Goal: Task Accomplishment & Management: Complete application form

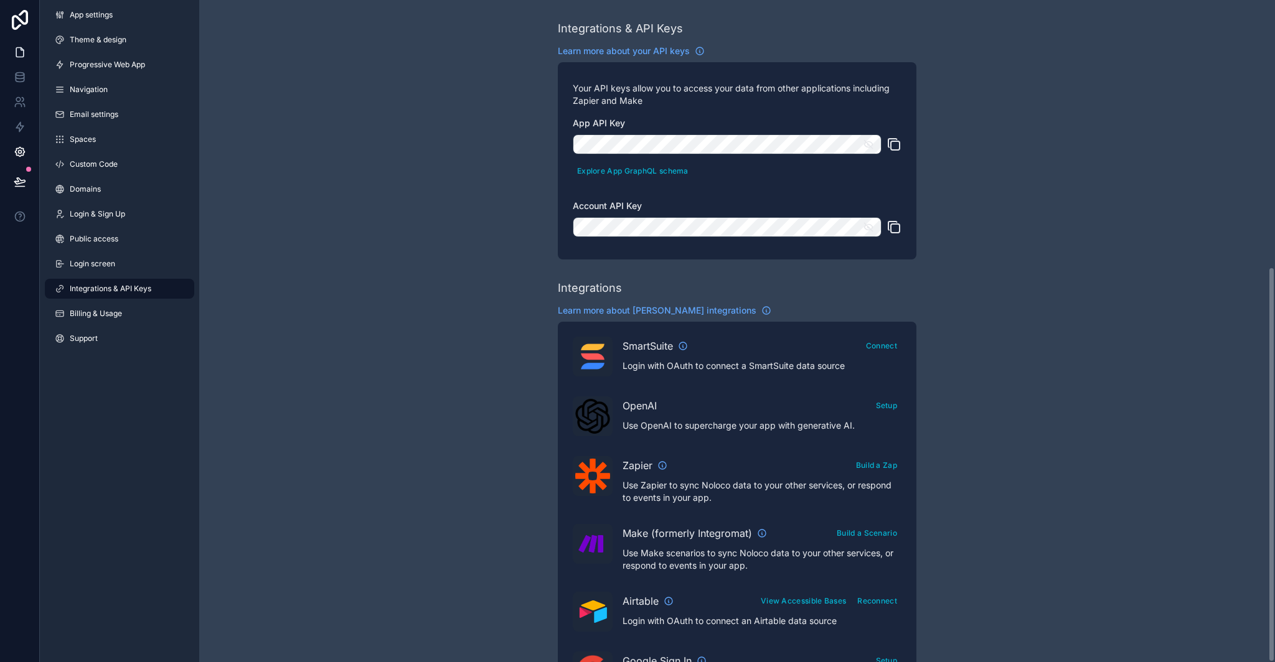
scroll to position [447, 0]
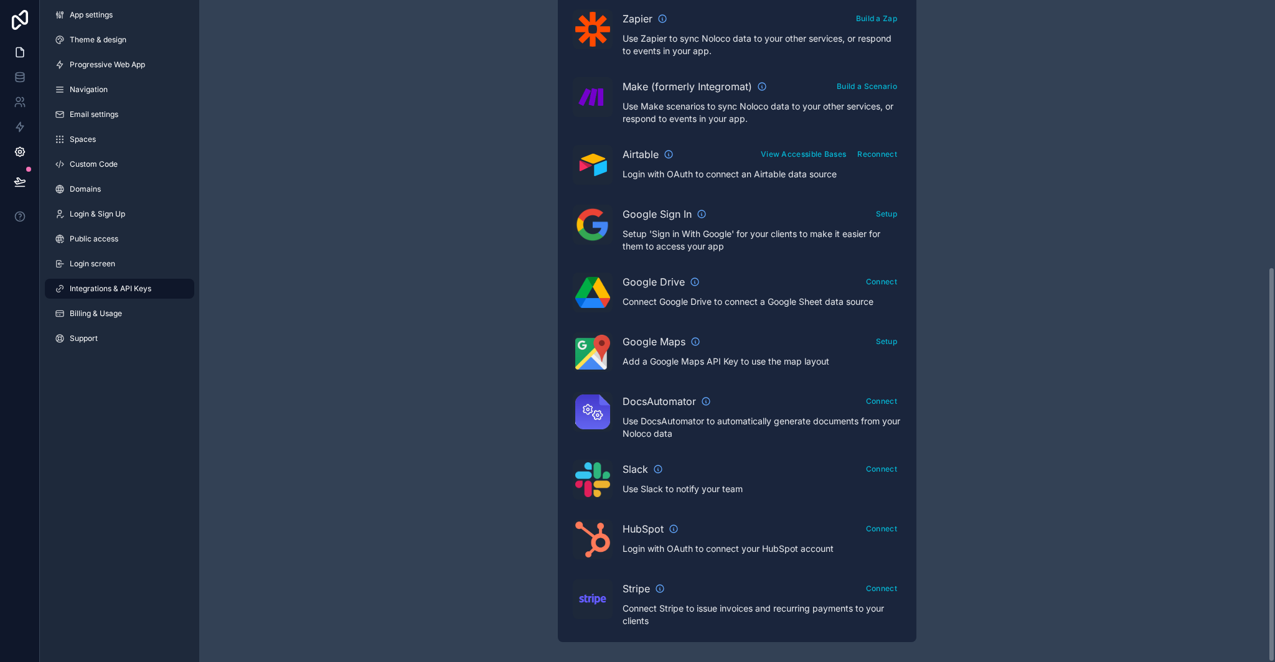
click at [30, 55] on link at bounding box center [19, 52] width 39 height 25
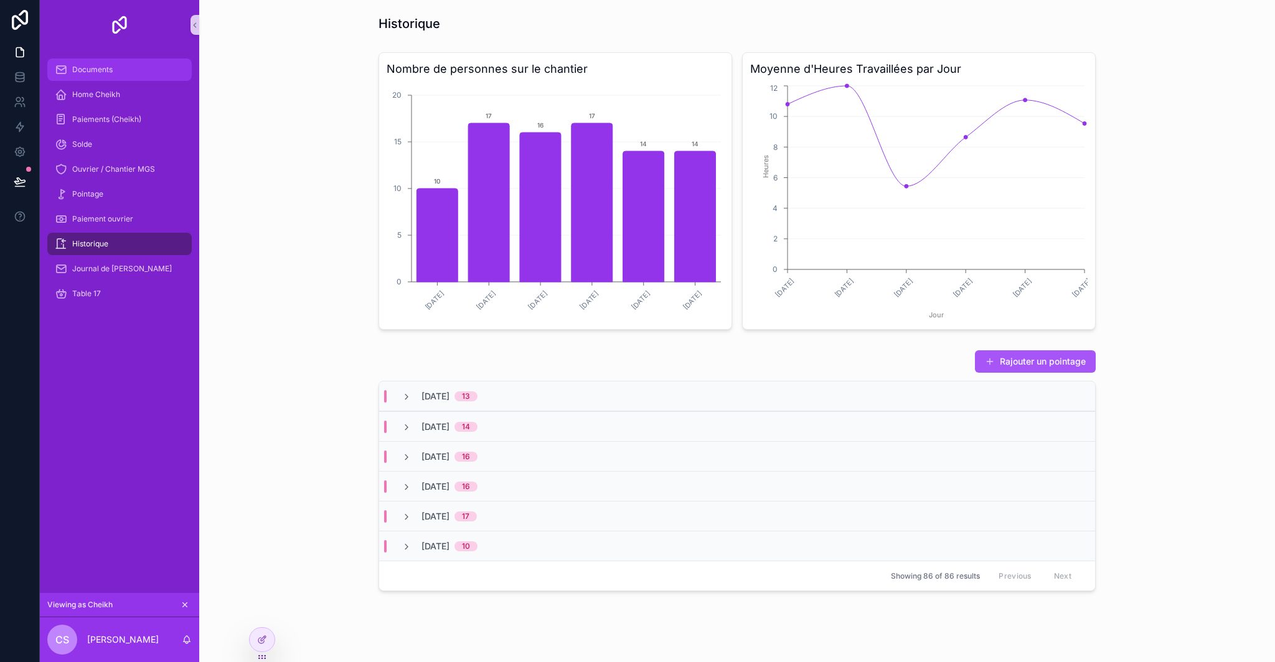
click at [125, 73] on div "Documents" at bounding box center [119, 70] width 129 height 20
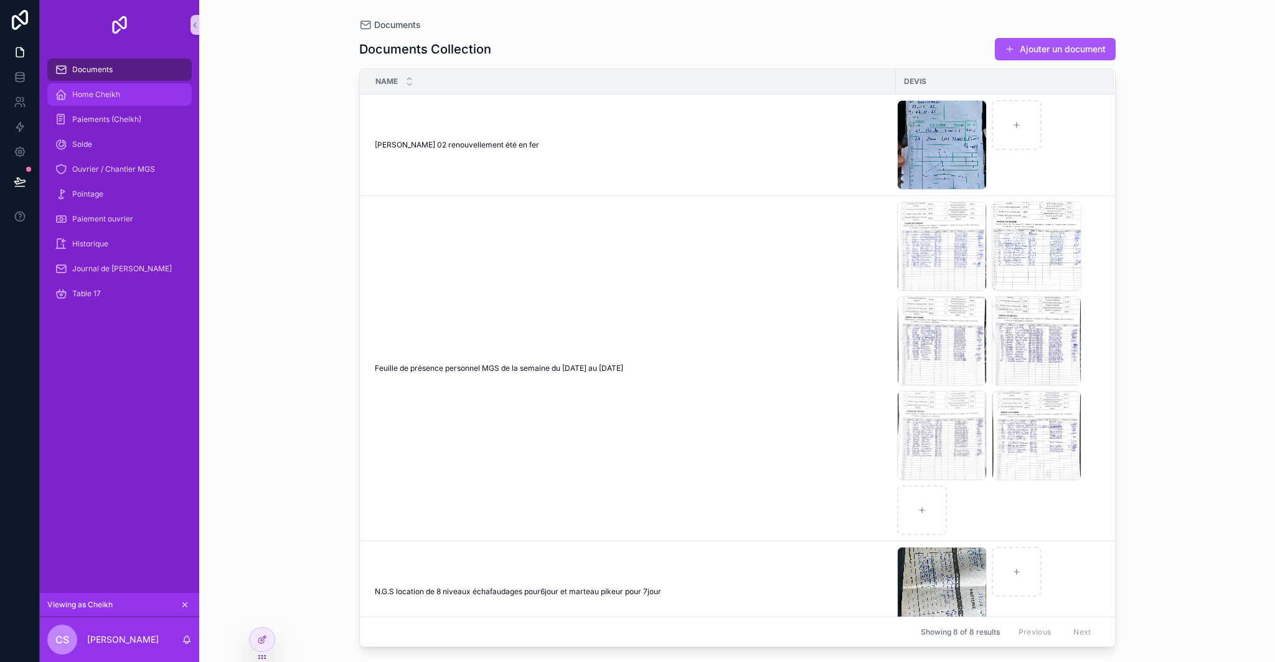
click at [122, 92] on div "Home Cheikh" at bounding box center [119, 95] width 129 height 20
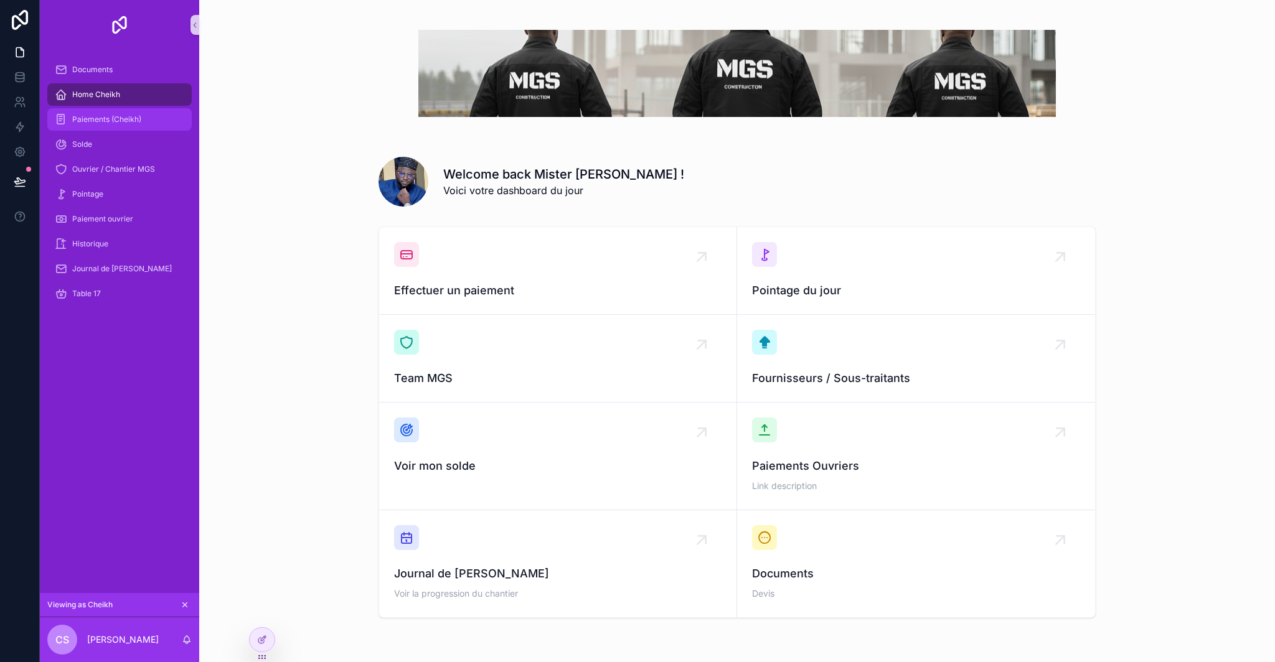
click at [121, 115] on span "Paiements (Cheikh)" at bounding box center [106, 120] width 69 height 10
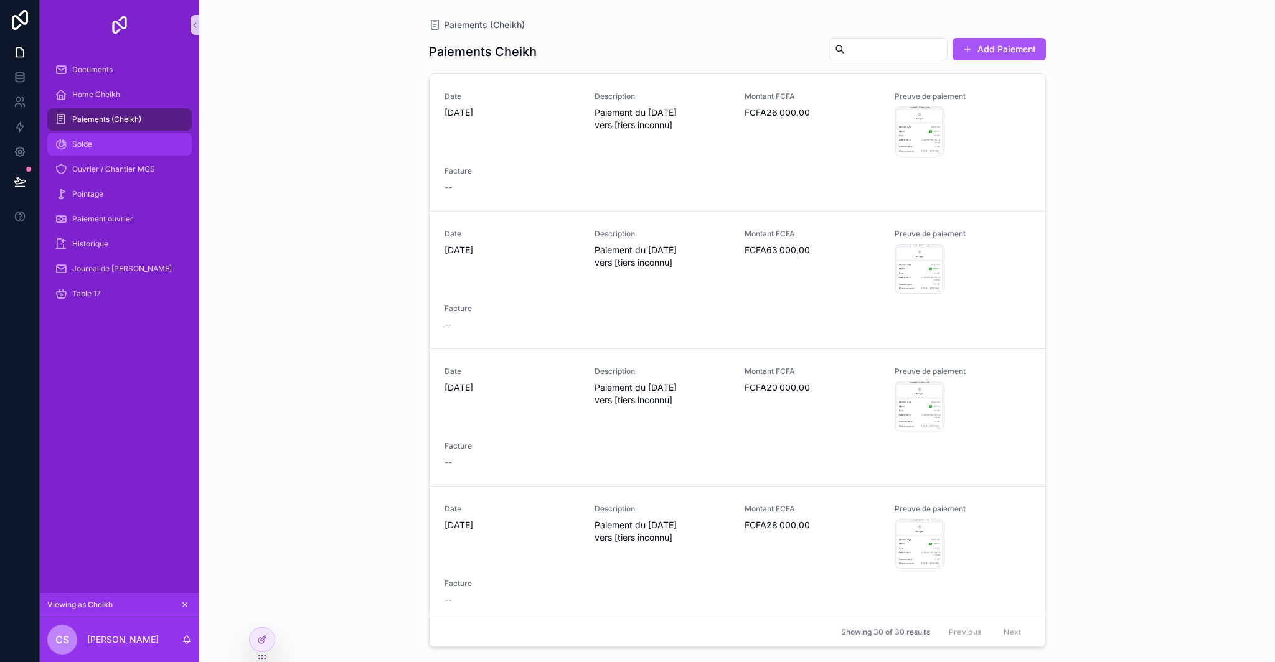
click at [120, 147] on div "Solde" at bounding box center [119, 144] width 129 height 20
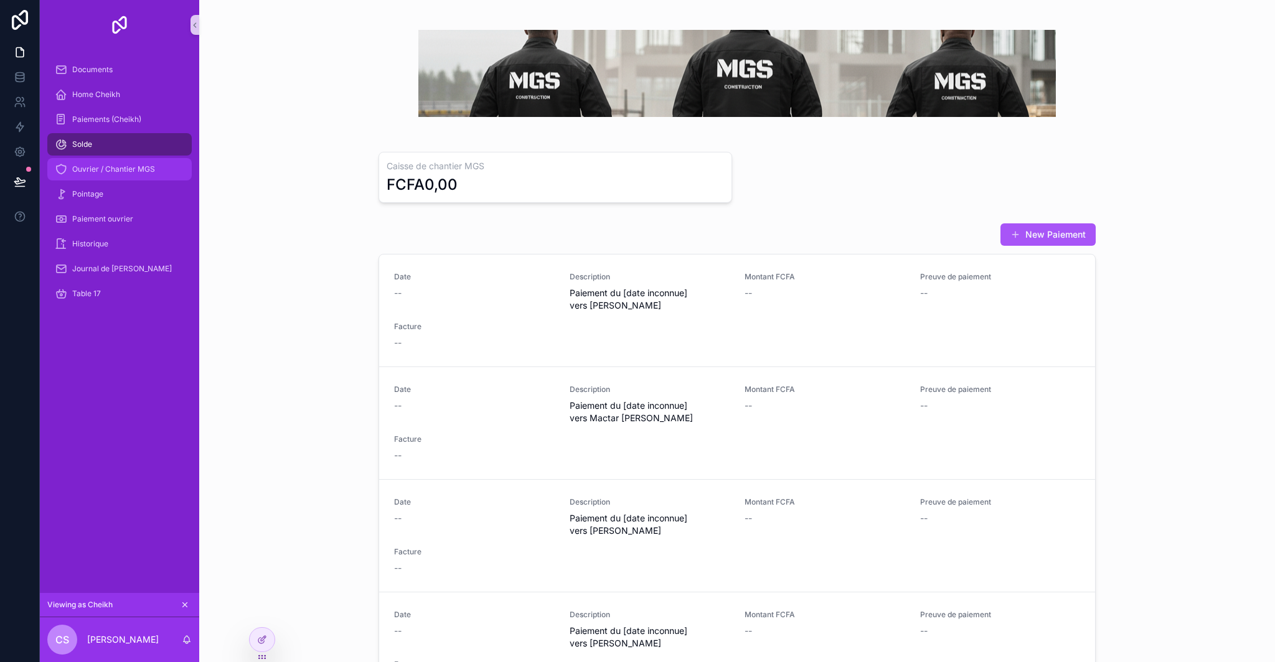
click at [117, 164] on div "Ouvrier / Chantier MGS" at bounding box center [119, 169] width 129 height 20
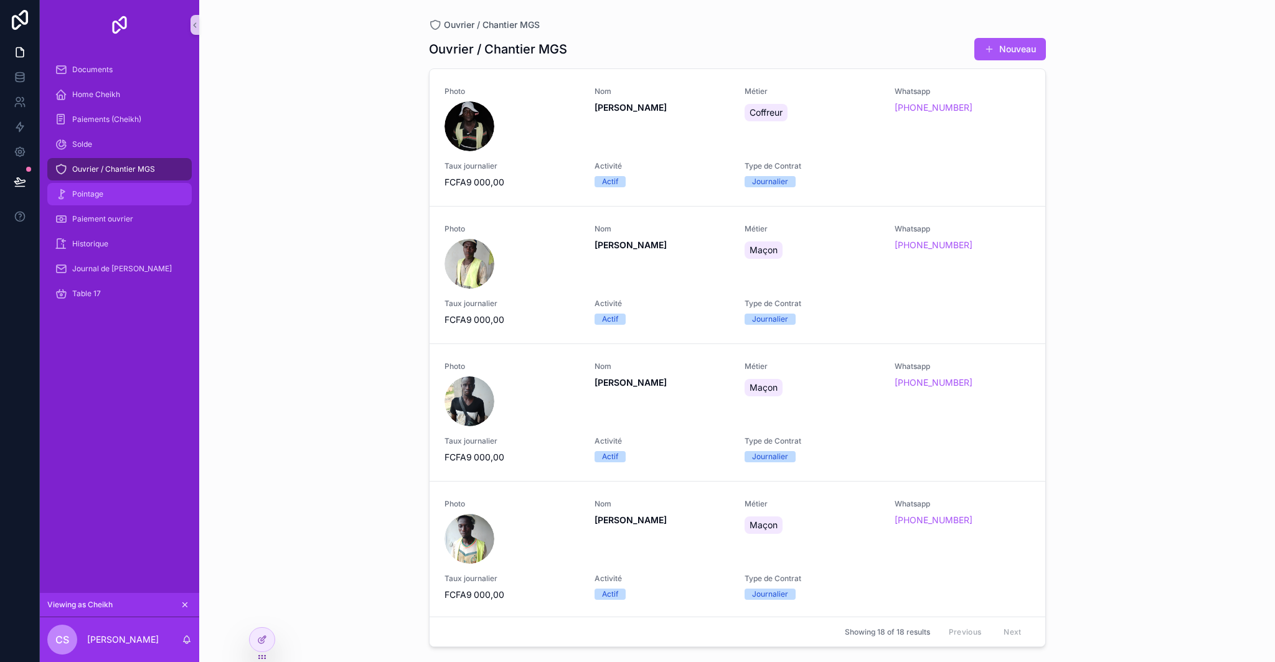
click at [137, 191] on div "Pointage" at bounding box center [119, 194] width 129 height 20
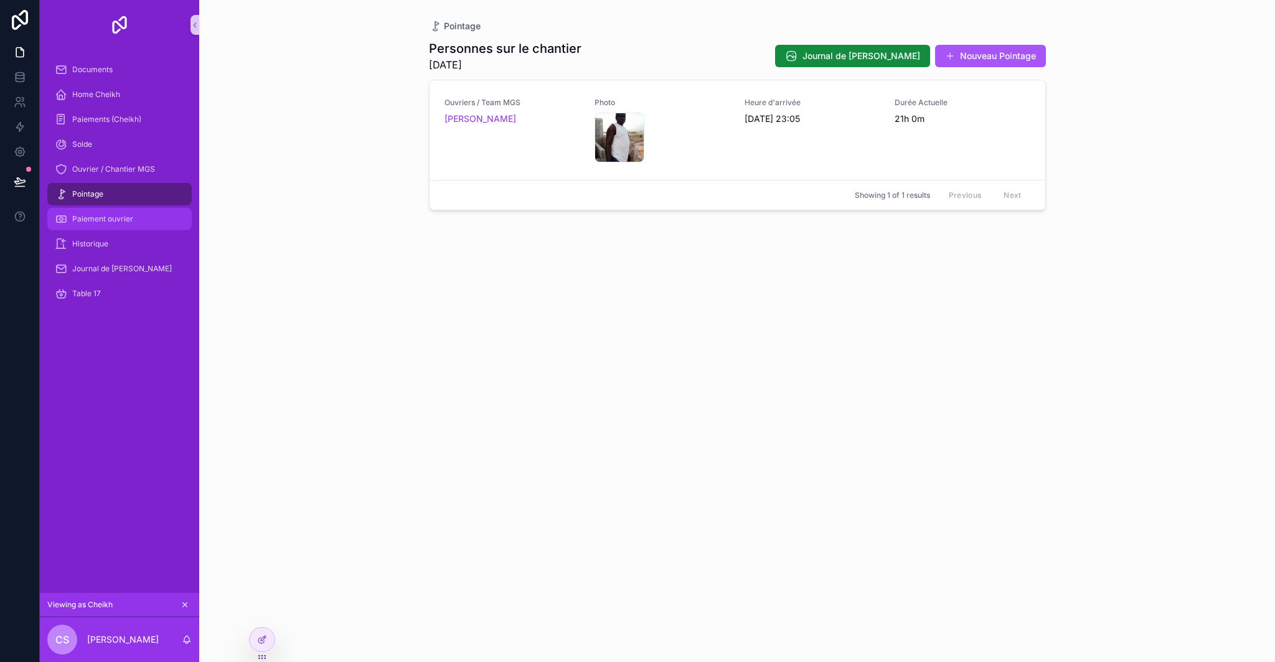
click at [134, 224] on div "Paiement ouvrier" at bounding box center [119, 219] width 129 height 20
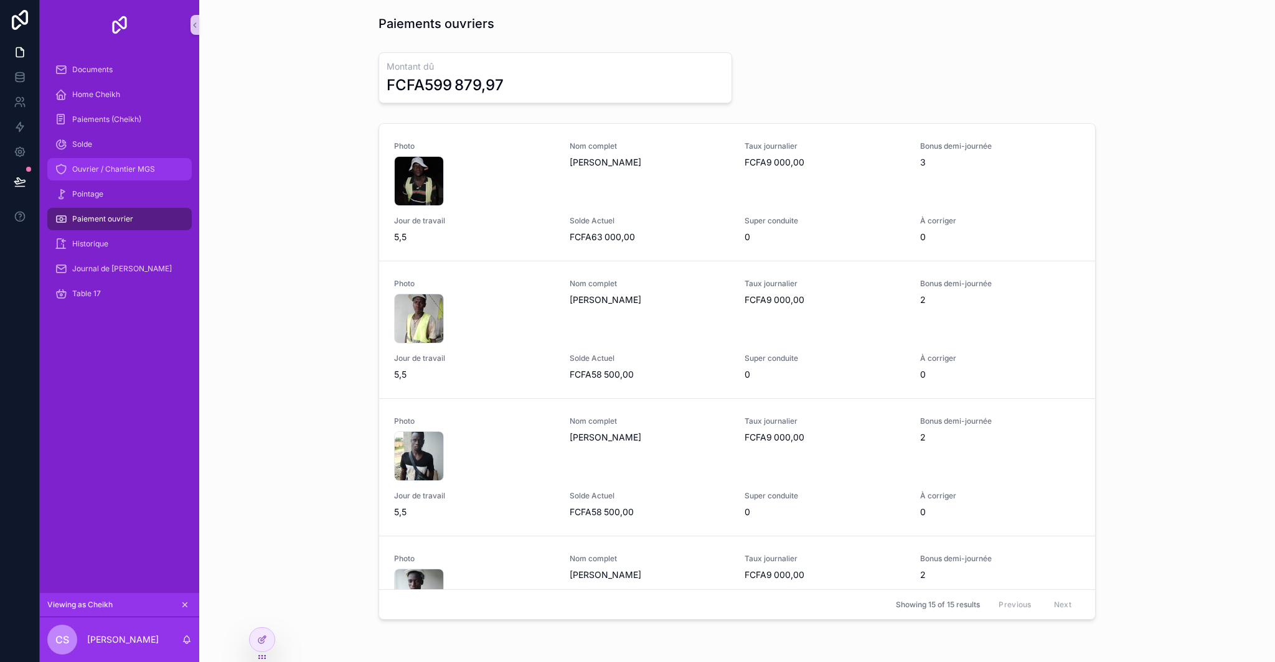
click at [141, 169] on span "Ouvrier / Chantier MGS" at bounding box center [113, 169] width 83 height 10
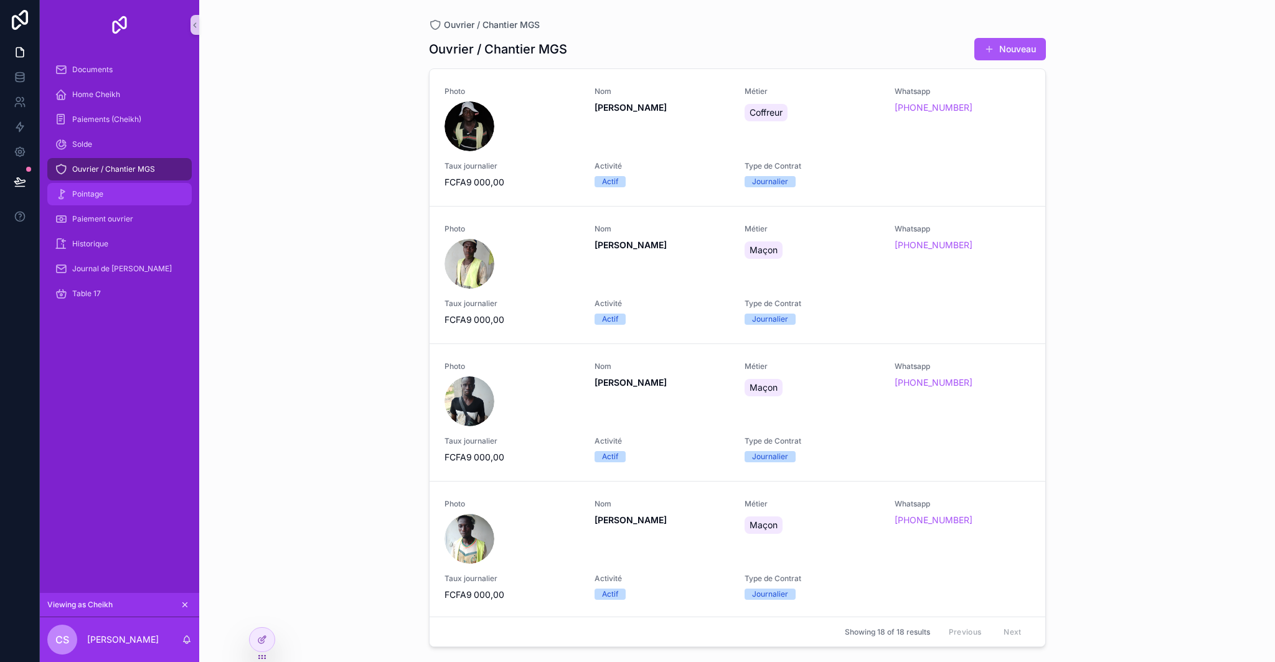
click at [114, 198] on div "Pointage" at bounding box center [119, 194] width 129 height 20
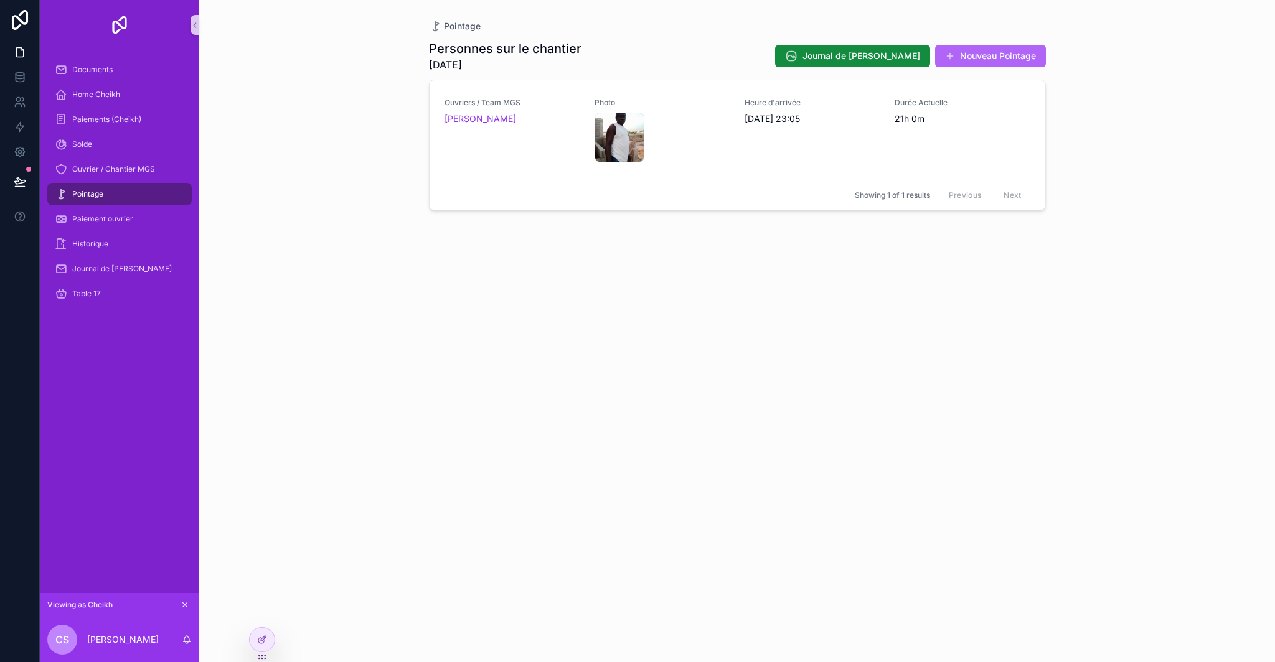
click at [984, 53] on button "Nouveau Pointage" at bounding box center [990, 56] width 111 height 22
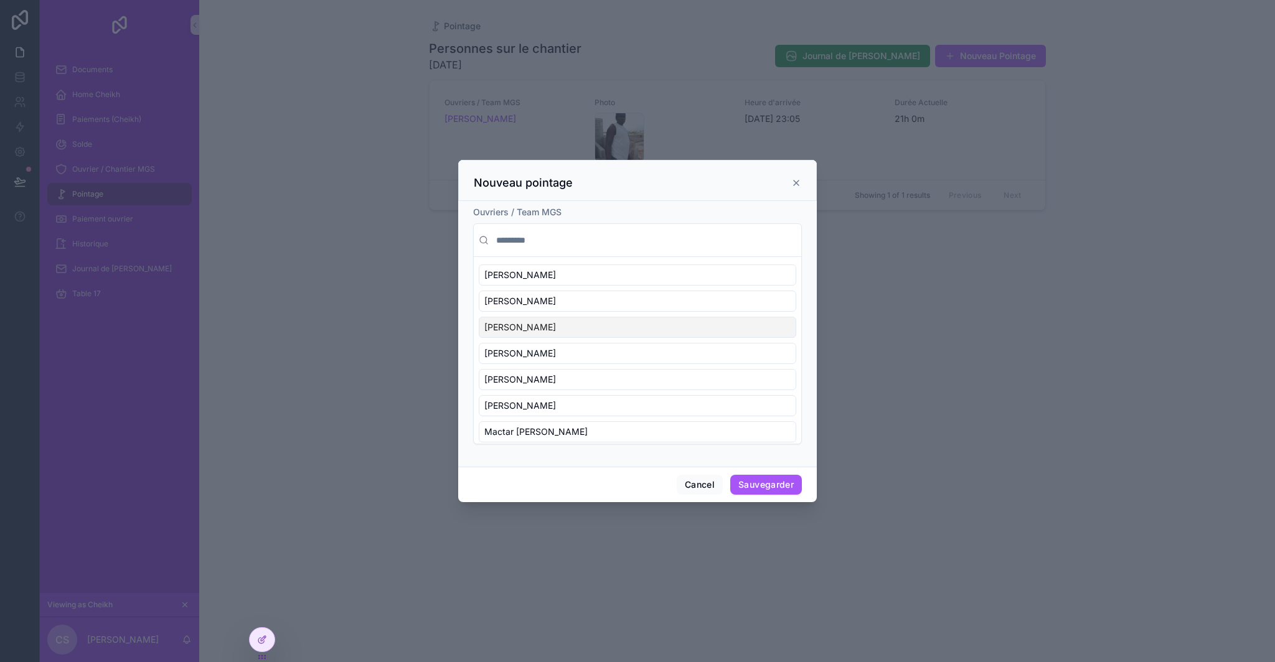
click at [545, 337] on div "[PERSON_NAME]" at bounding box center [638, 327] width 318 height 21
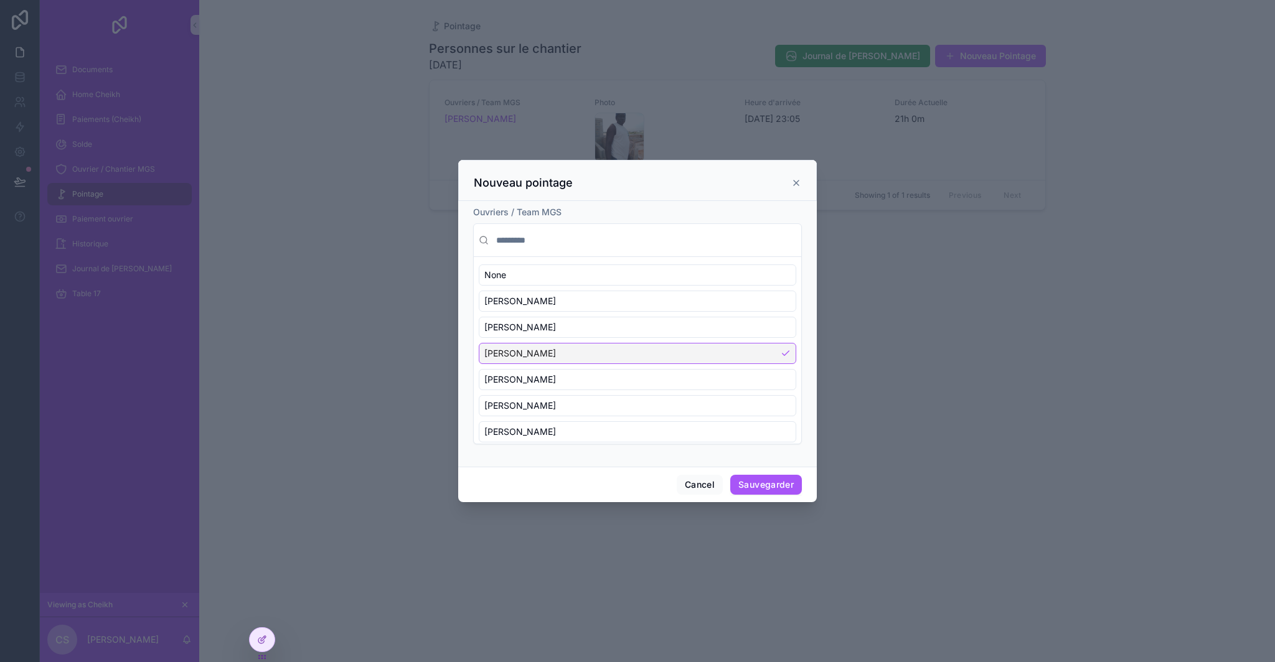
click at [692, 361] on div "[PERSON_NAME]" at bounding box center [638, 353] width 318 height 21
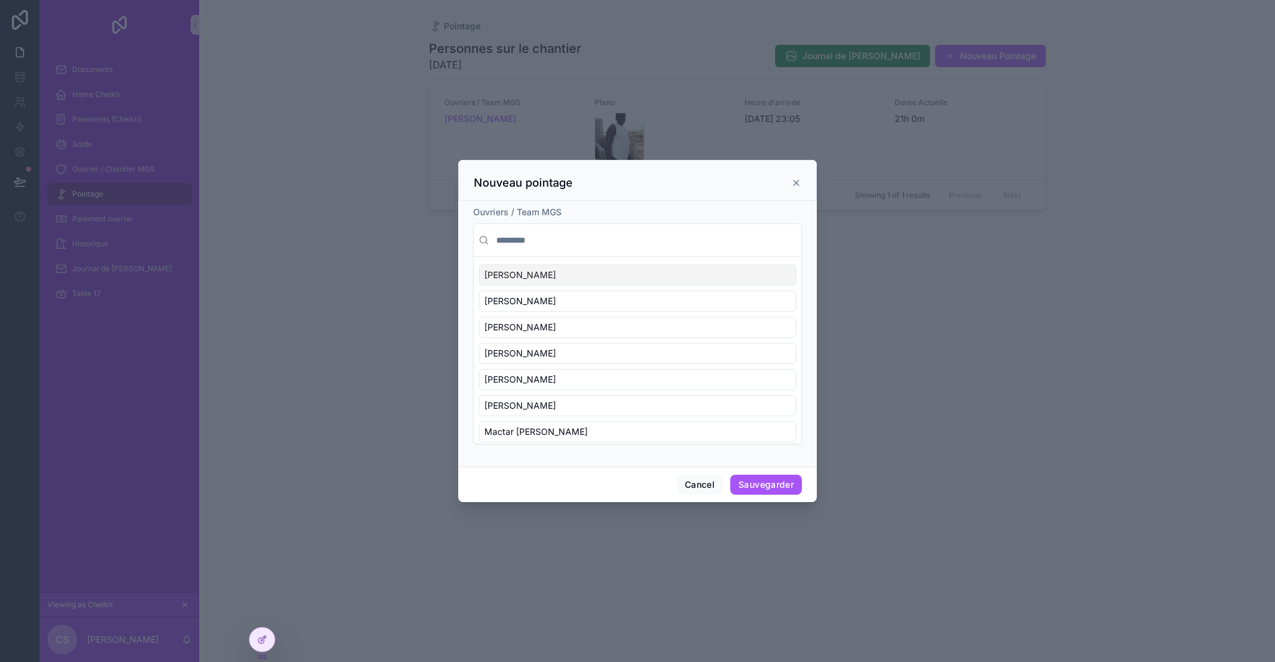
click at [555, 240] on input "scrollable content" at bounding box center [645, 240] width 303 height 22
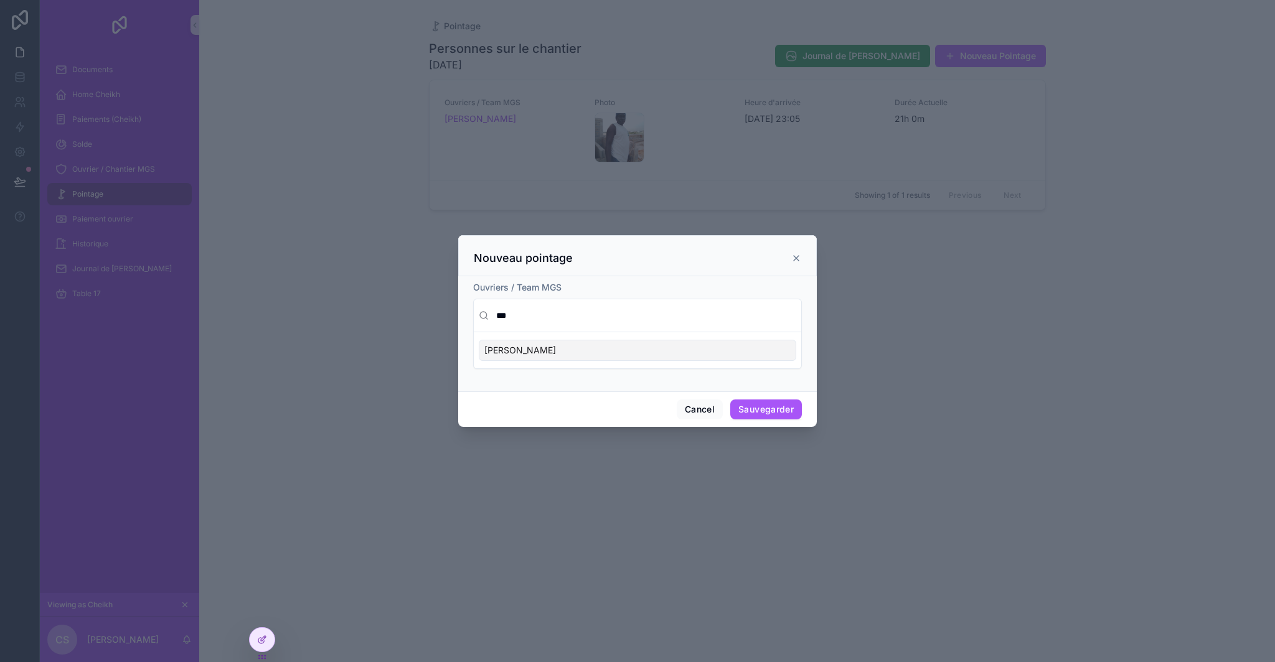
type input "***"
click at [551, 349] on div "[PERSON_NAME]" at bounding box center [638, 350] width 318 height 21
click at [765, 412] on button "Sauvegarder" at bounding box center [766, 410] width 72 height 20
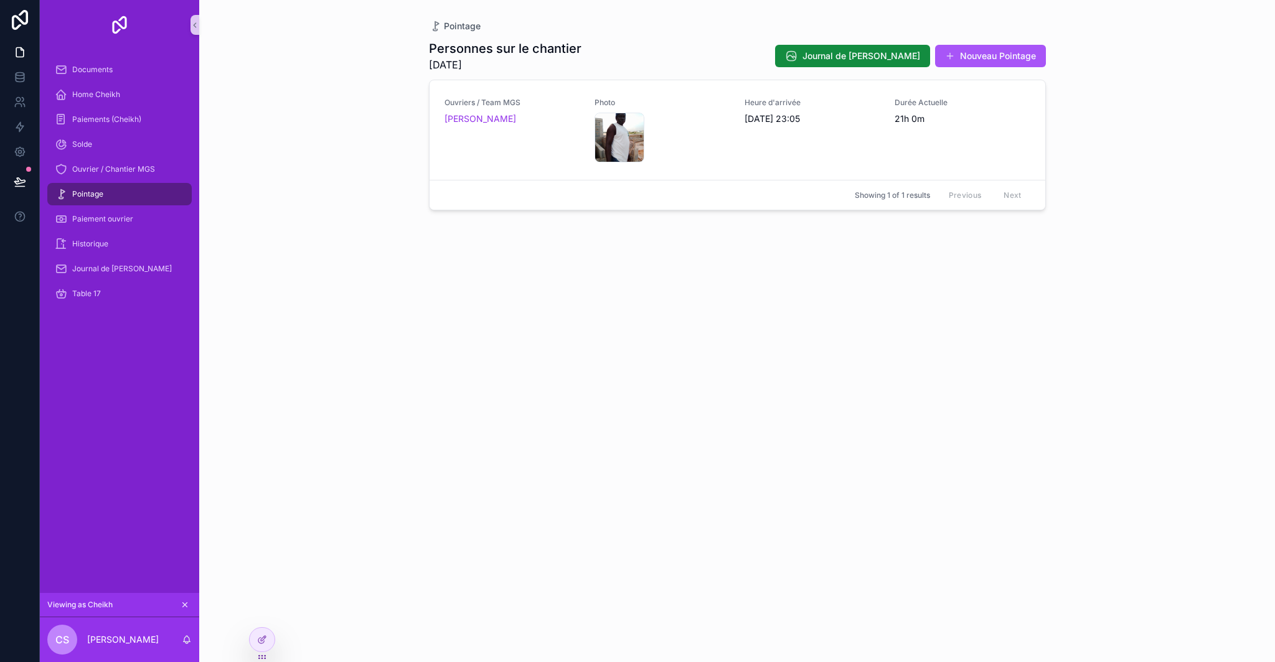
click at [125, 188] on div "Pointage" at bounding box center [119, 194] width 129 height 20
click at [131, 170] on span "Ouvrier / Chantier MGS" at bounding box center [113, 169] width 83 height 10
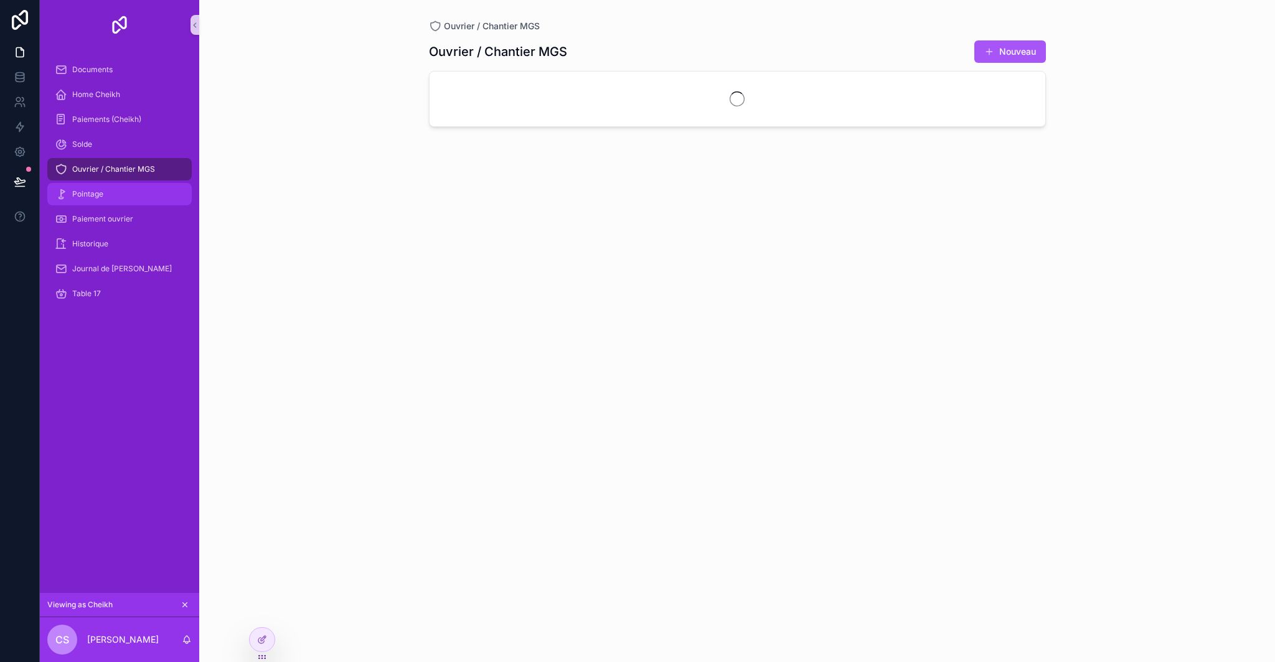
click at [122, 192] on div "Pointage" at bounding box center [119, 194] width 129 height 20
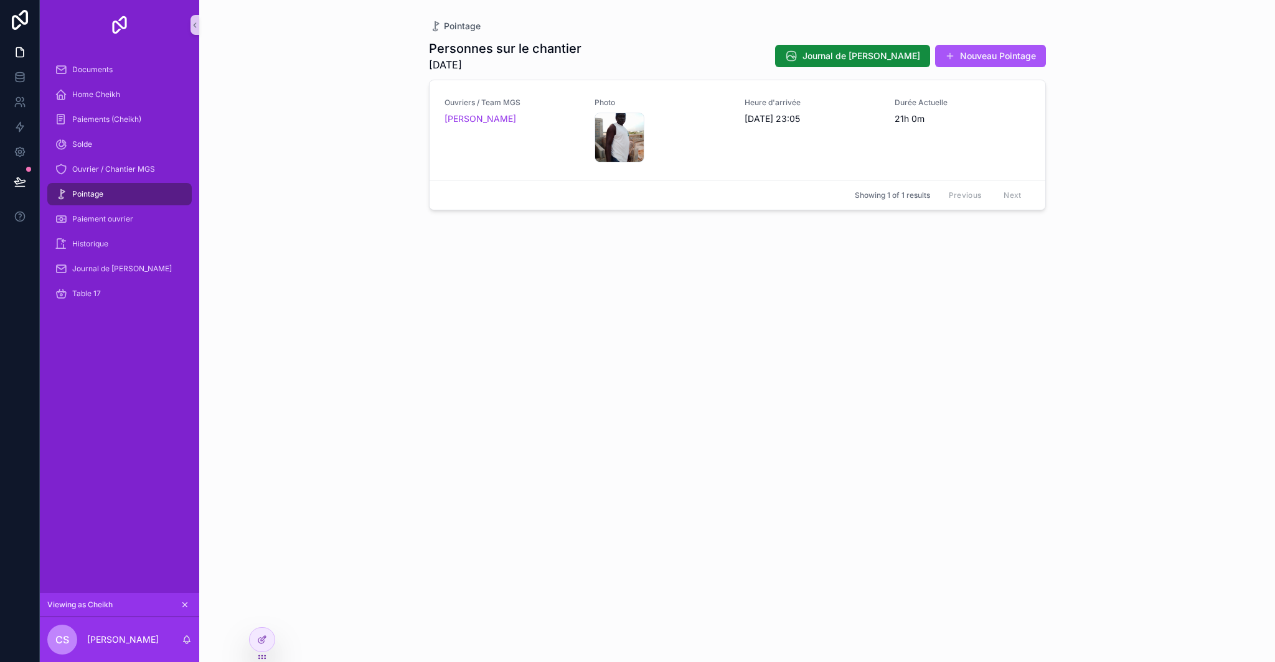
click at [122, 191] on div "Pointage" at bounding box center [119, 194] width 129 height 20
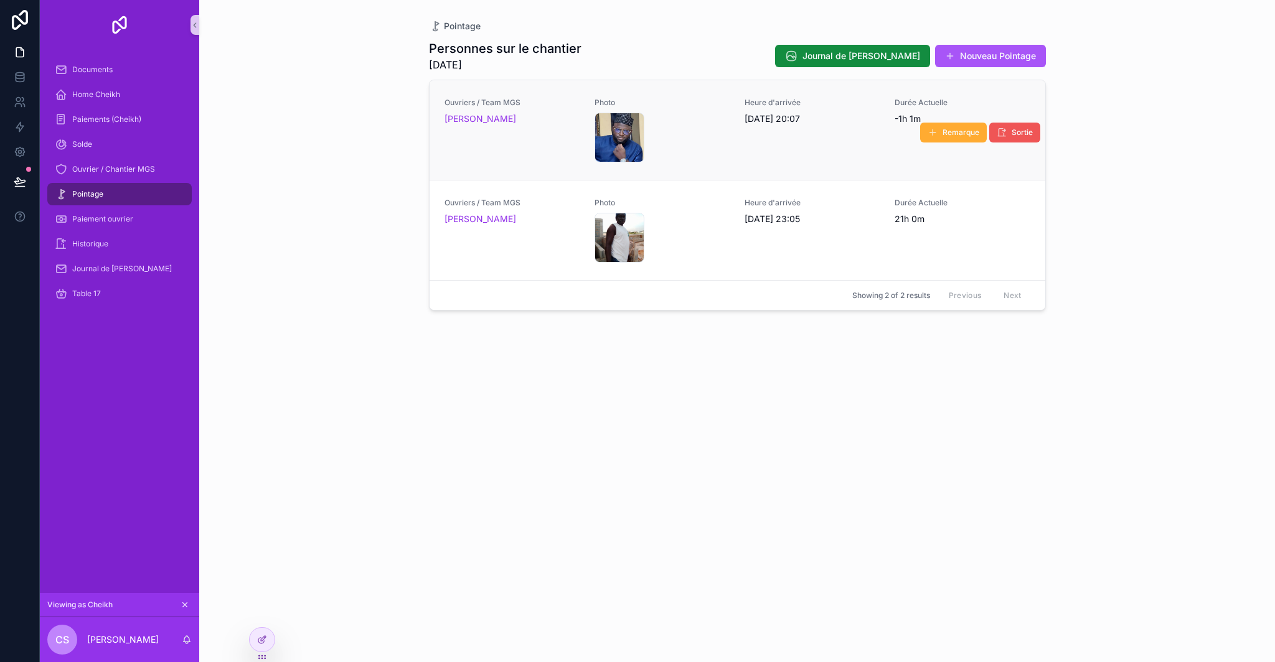
click at [1009, 136] on button "Sortie" at bounding box center [1014, 133] width 51 height 20
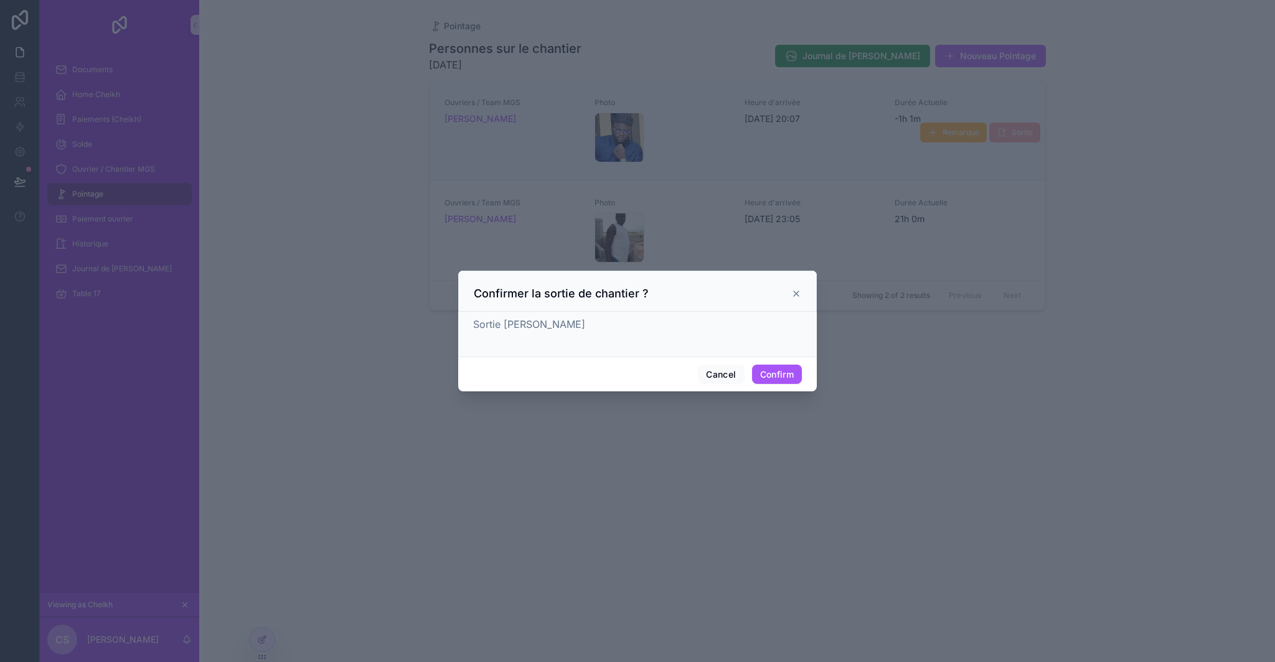
click at [793, 295] on icon at bounding box center [796, 294] width 10 height 10
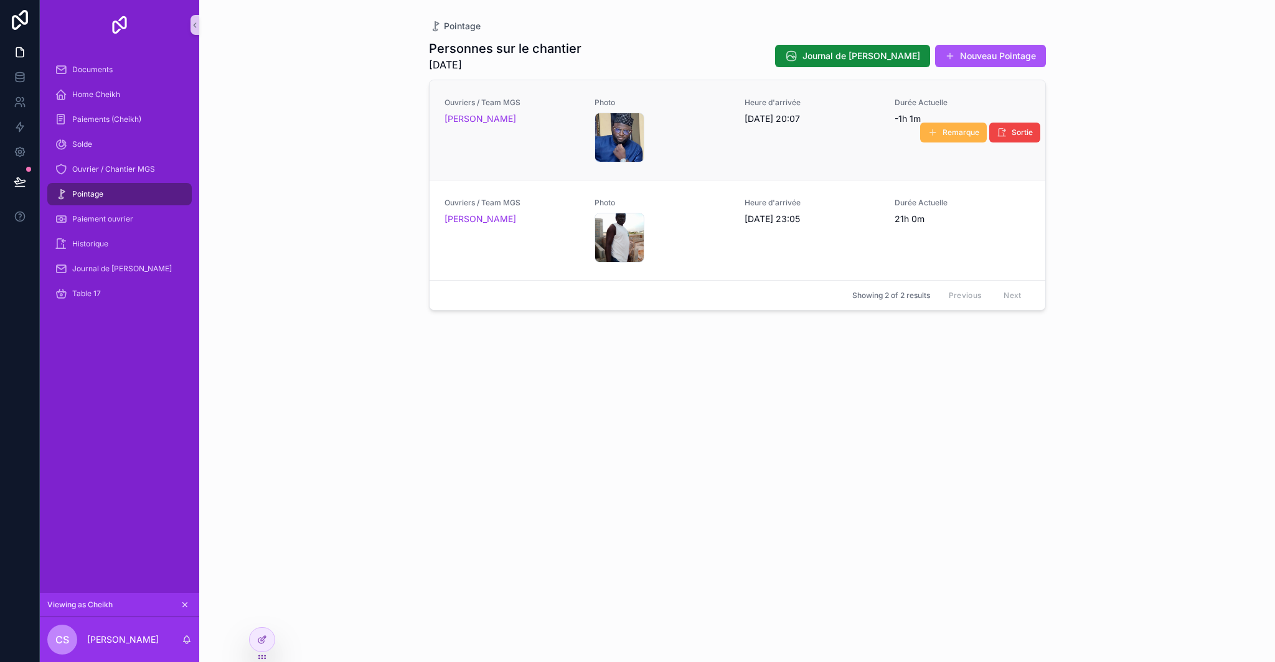
click at [938, 136] on button "Remarque" at bounding box center [953, 133] width 67 height 20
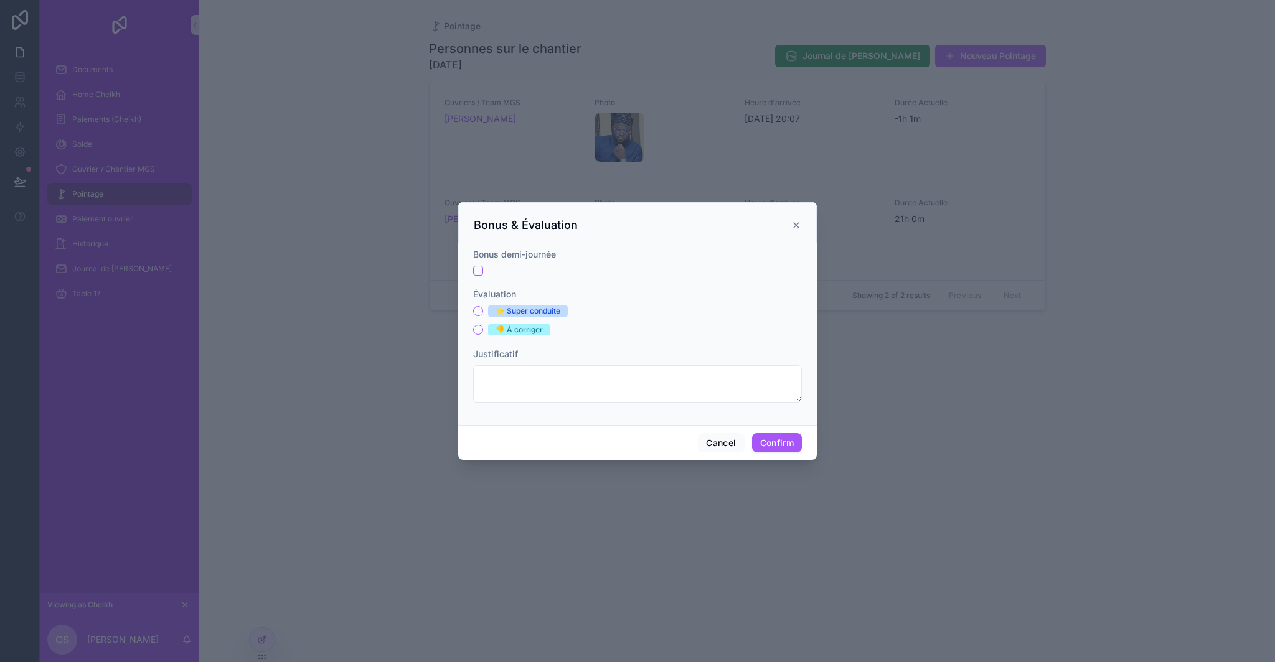
click at [796, 223] on icon at bounding box center [796, 225] width 10 height 10
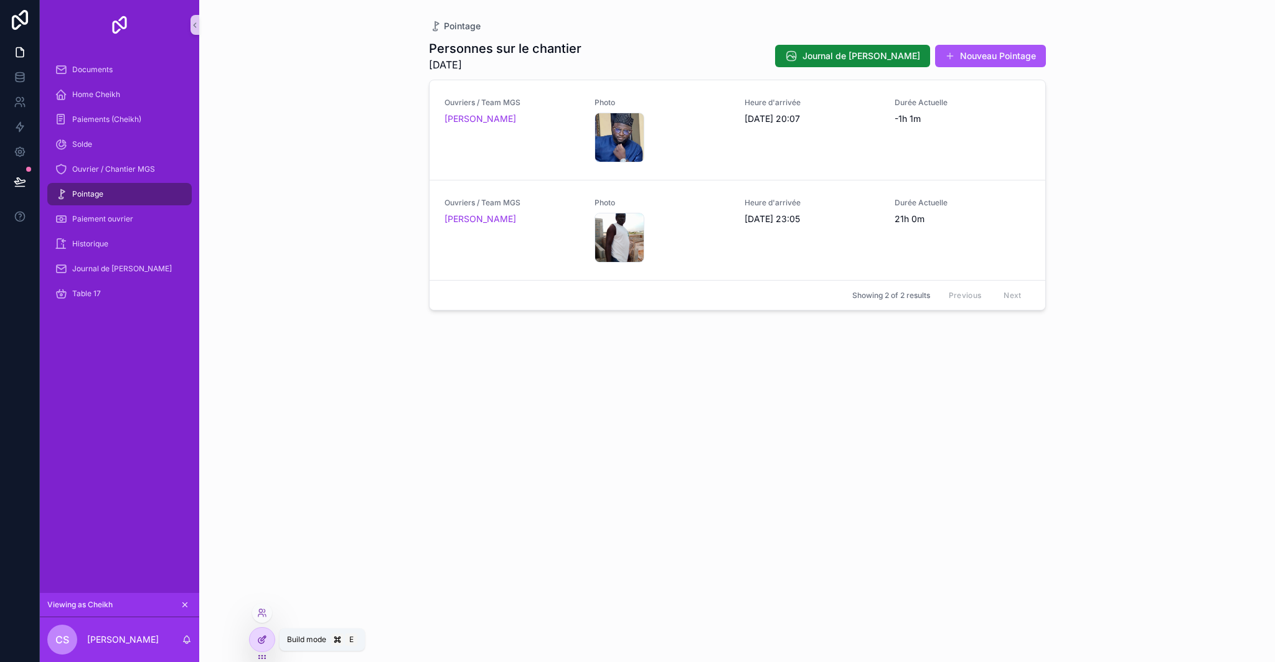
click at [263, 642] on icon at bounding box center [262, 640] width 10 height 10
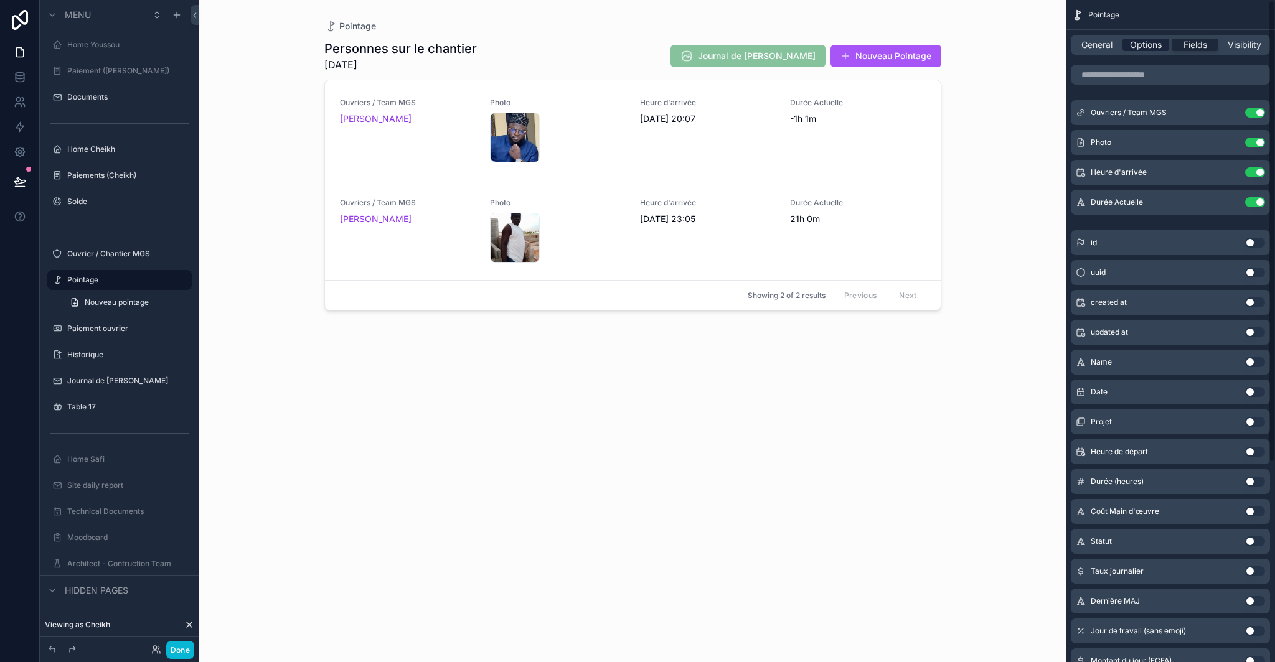
click at [1144, 39] on span "Options" at bounding box center [1146, 45] width 32 height 12
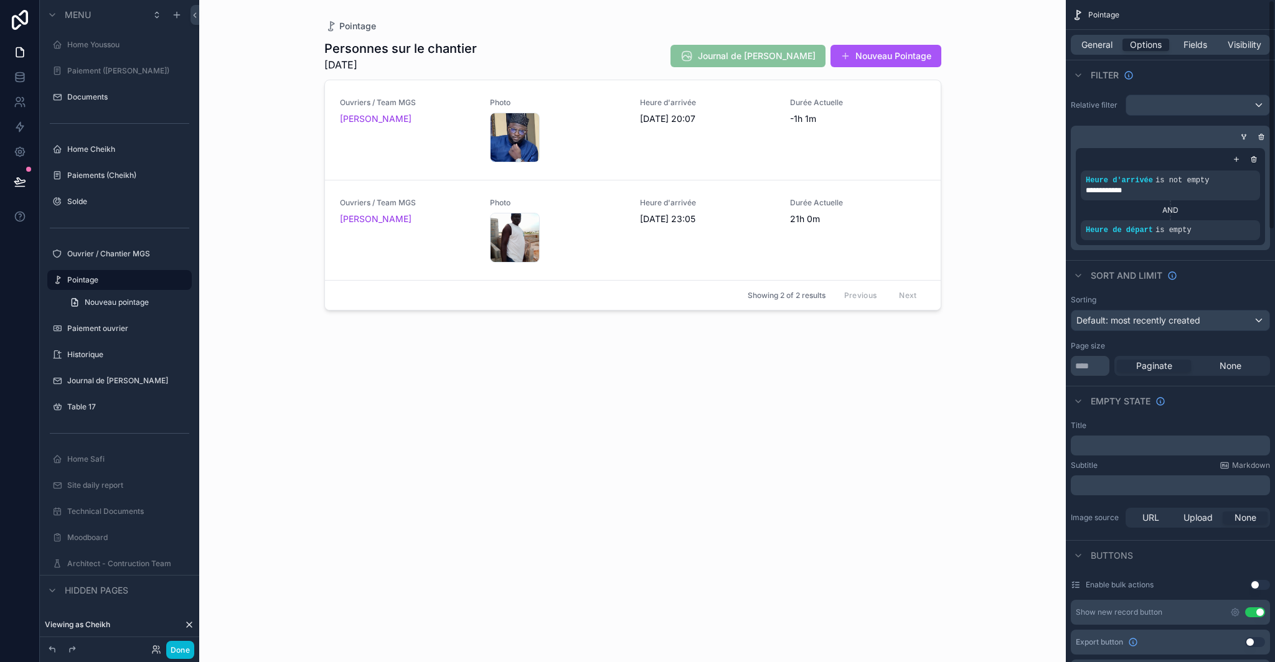
click at [1093, 37] on div "General Options Fields Visibility" at bounding box center [1170, 45] width 199 height 20
click at [1093, 42] on span "General" at bounding box center [1096, 45] width 31 height 12
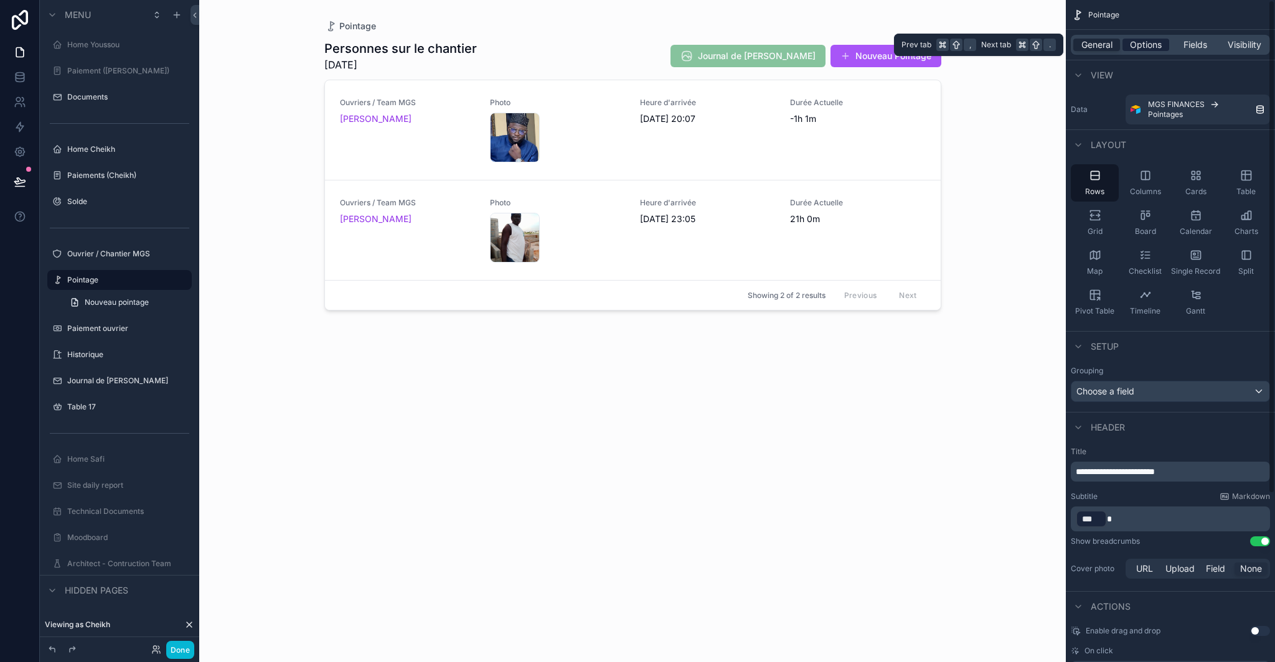
click at [1141, 40] on span "Options" at bounding box center [1146, 45] width 32 height 12
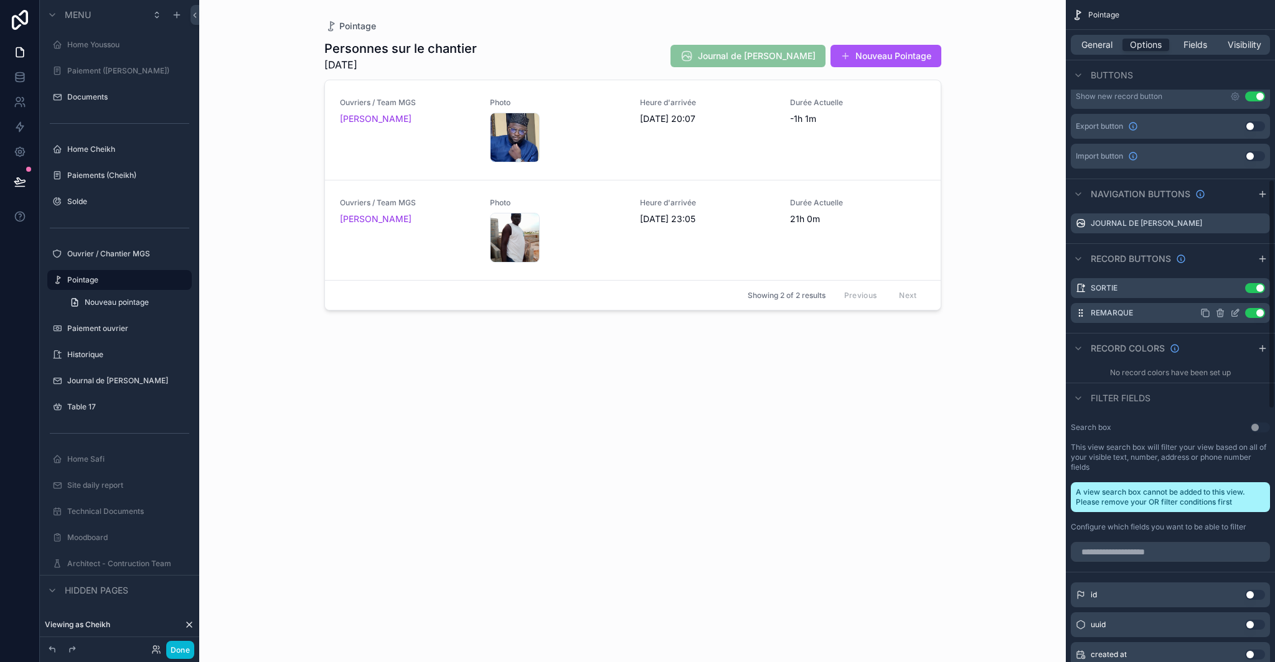
scroll to position [524, 0]
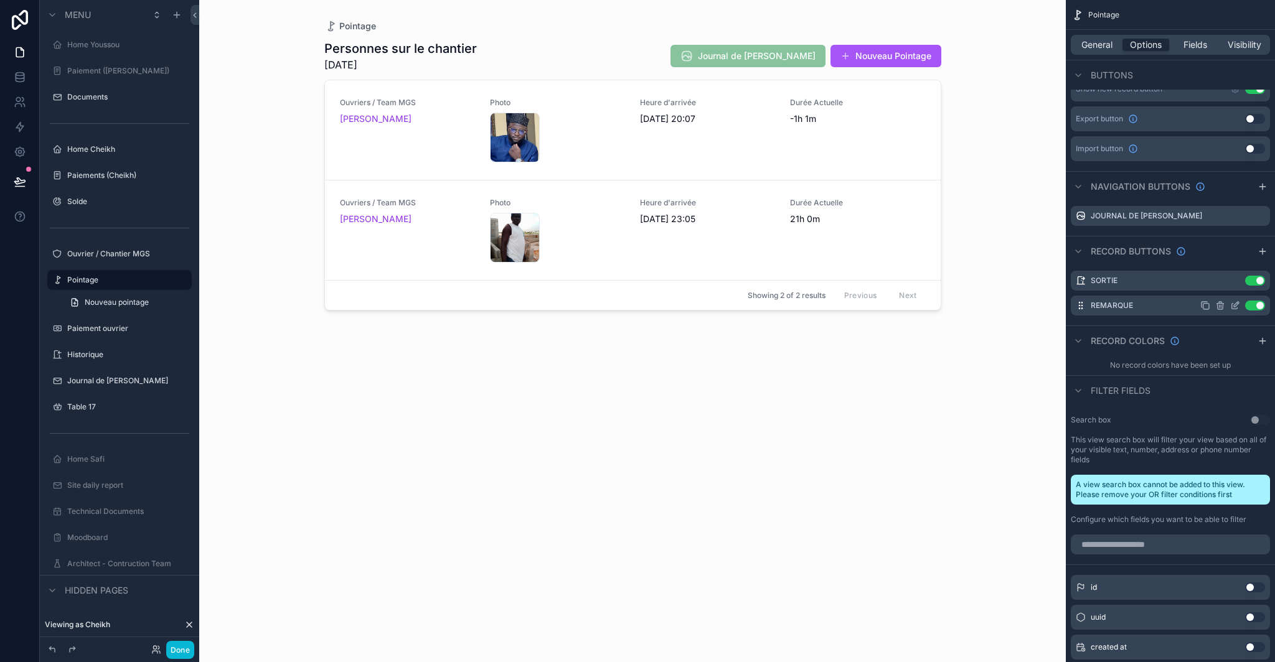
click at [1233, 304] on icon "scrollable content" at bounding box center [1235, 306] width 10 height 10
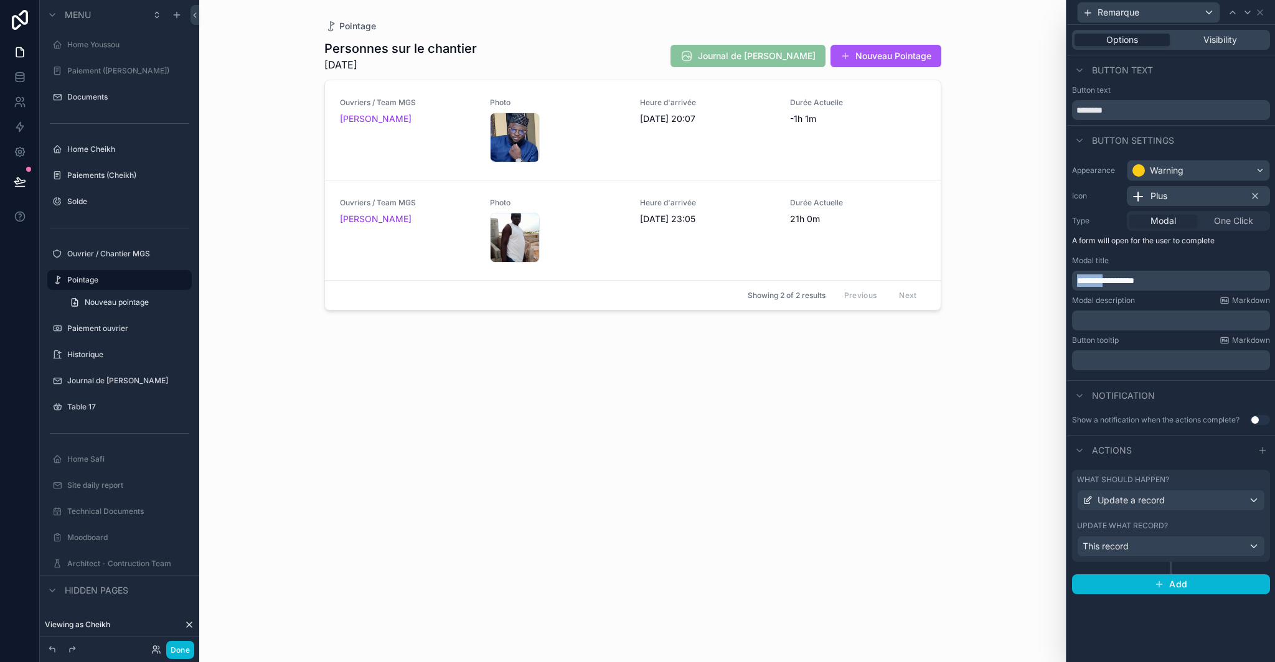
drag, startPoint x: 1114, startPoint y: 279, endPoint x: 1045, endPoint y: 283, distance: 69.2
click at [1045, 284] on div "**********" at bounding box center [637, 331] width 1275 height 662
click at [1109, 277] on span "**********" at bounding box center [1093, 280] width 32 height 9
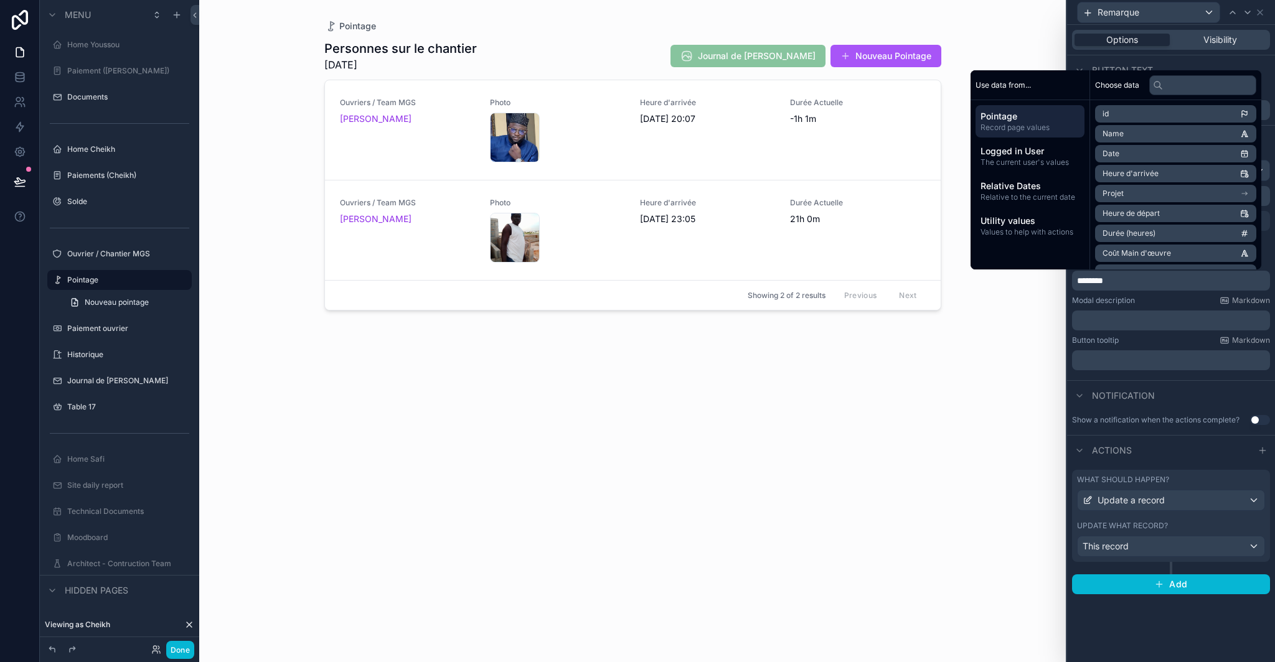
click at [1188, 421] on div "Show a notification when the actions complete?" at bounding box center [1155, 420] width 167 height 10
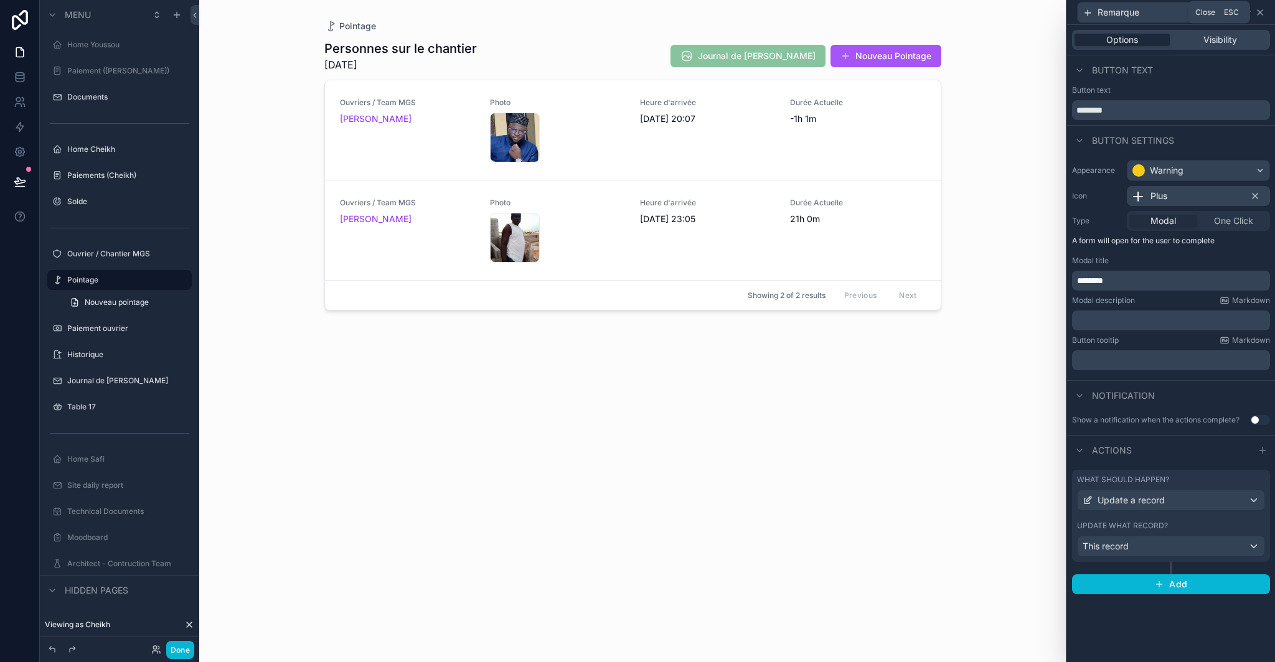
click at [1262, 10] on icon at bounding box center [1260, 12] width 5 height 5
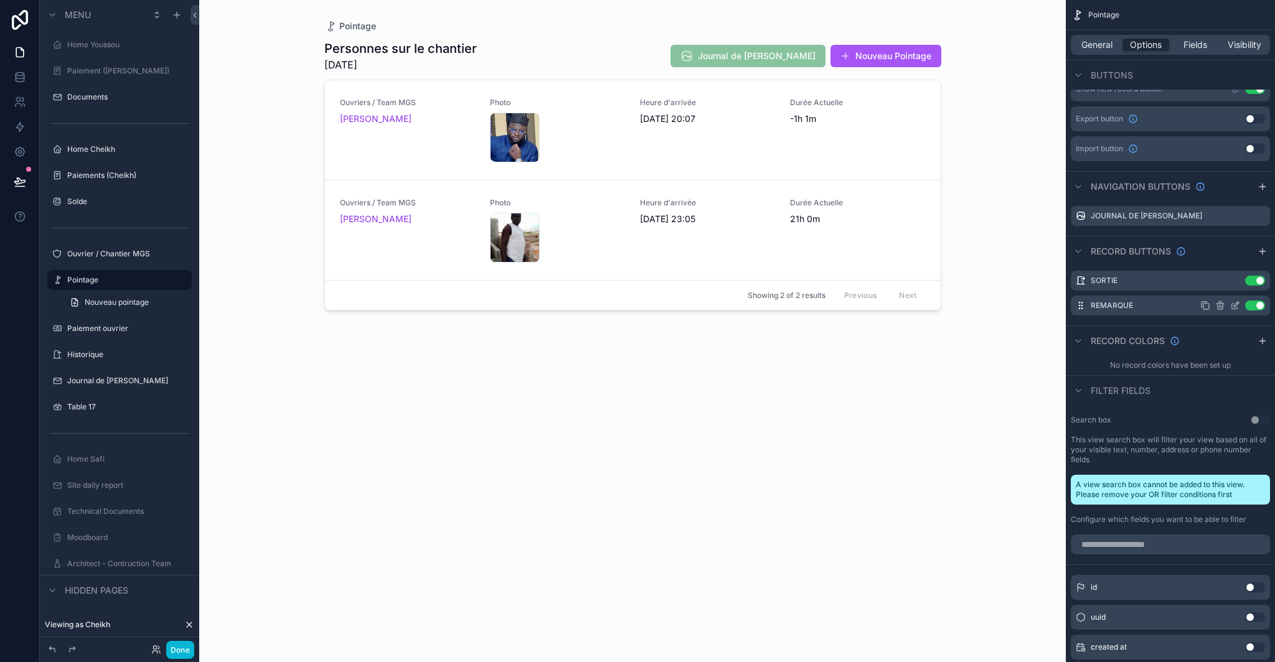
click at [1234, 308] on icon "scrollable content" at bounding box center [1235, 306] width 10 height 10
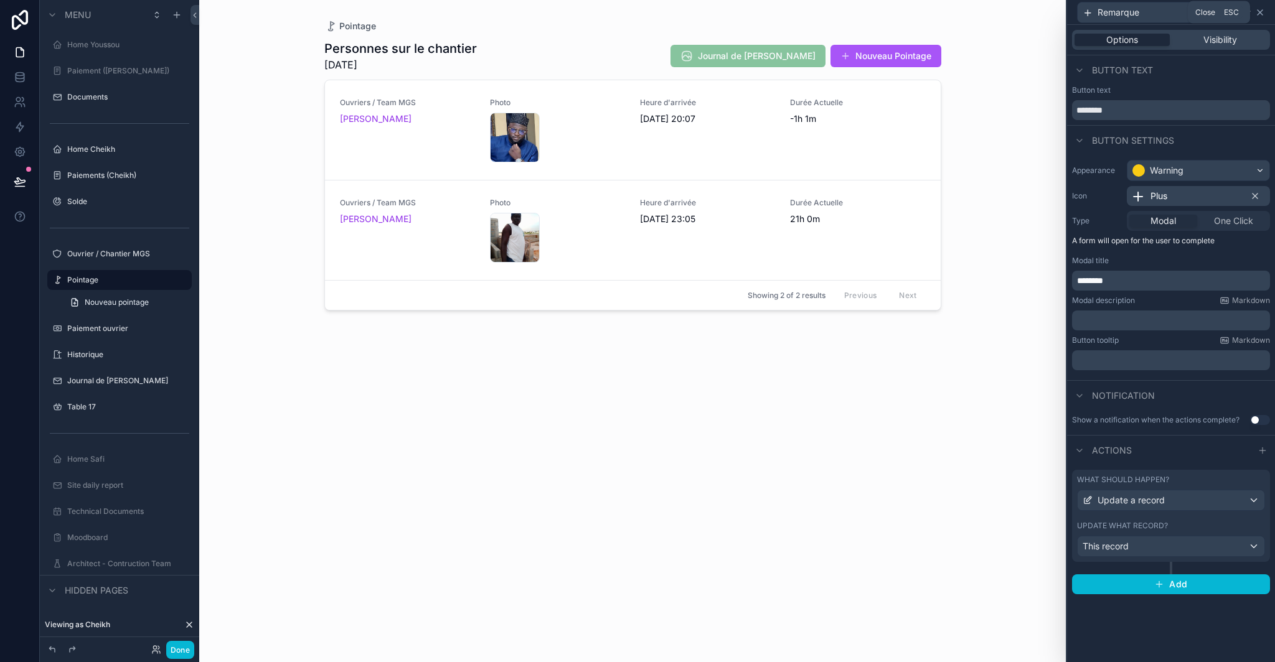
click at [1263, 13] on icon at bounding box center [1260, 12] width 10 height 10
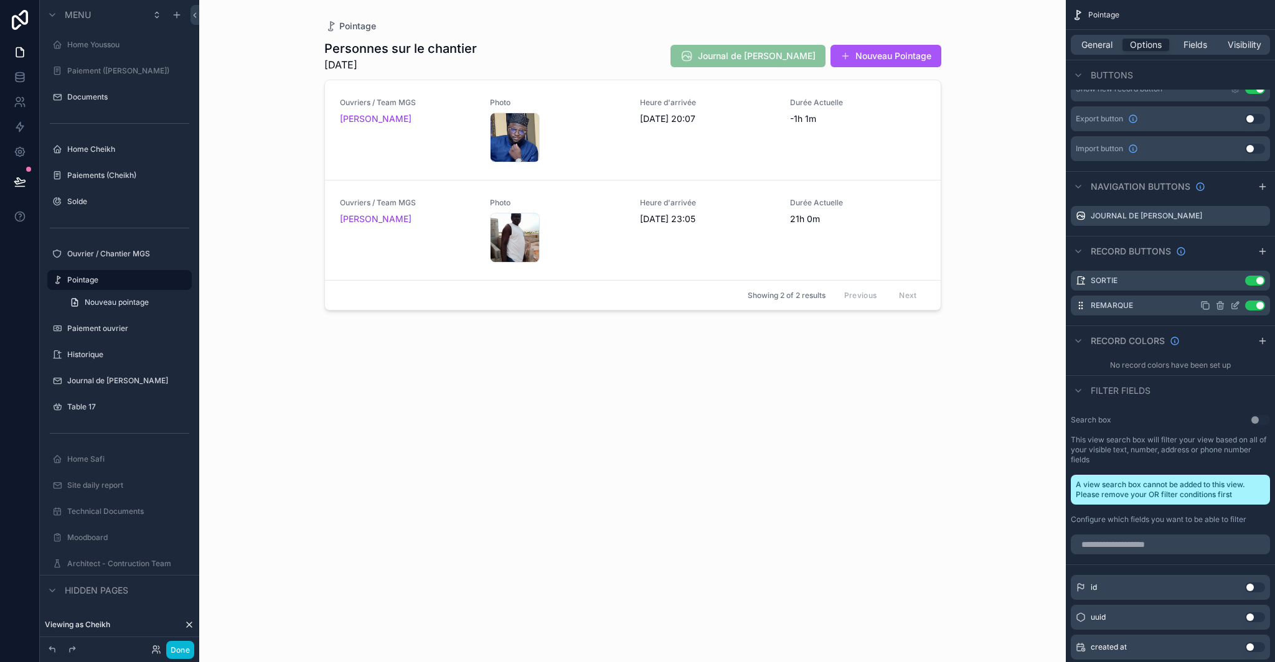
click at [1236, 307] on icon "scrollable content" at bounding box center [1235, 306] width 10 height 10
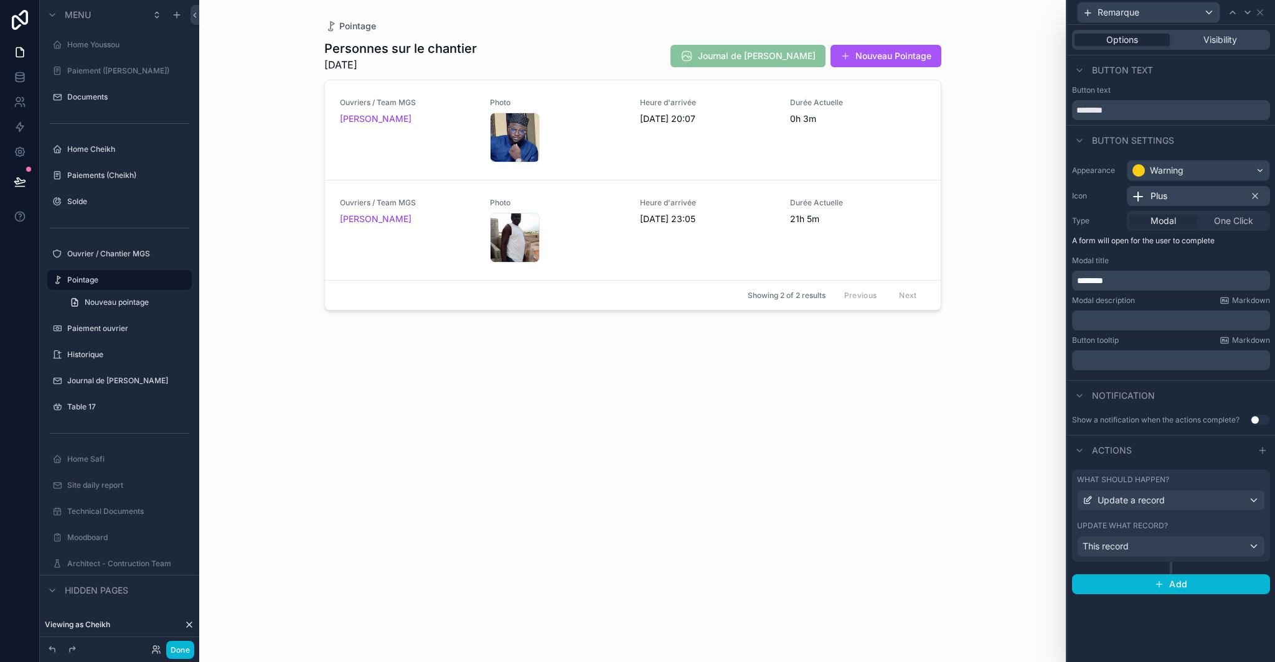
click at [681, 126] on div "scrollable content" at bounding box center [632, 323] width 637 height 647
click at [928, 134] on span "Sortie" at bounding box center [910, 133] width 51 height 20
click at [650, 147] on div "Heure d'arrivée [DATE] 20:07" at bounding box center [707, 130] width 135 height 65
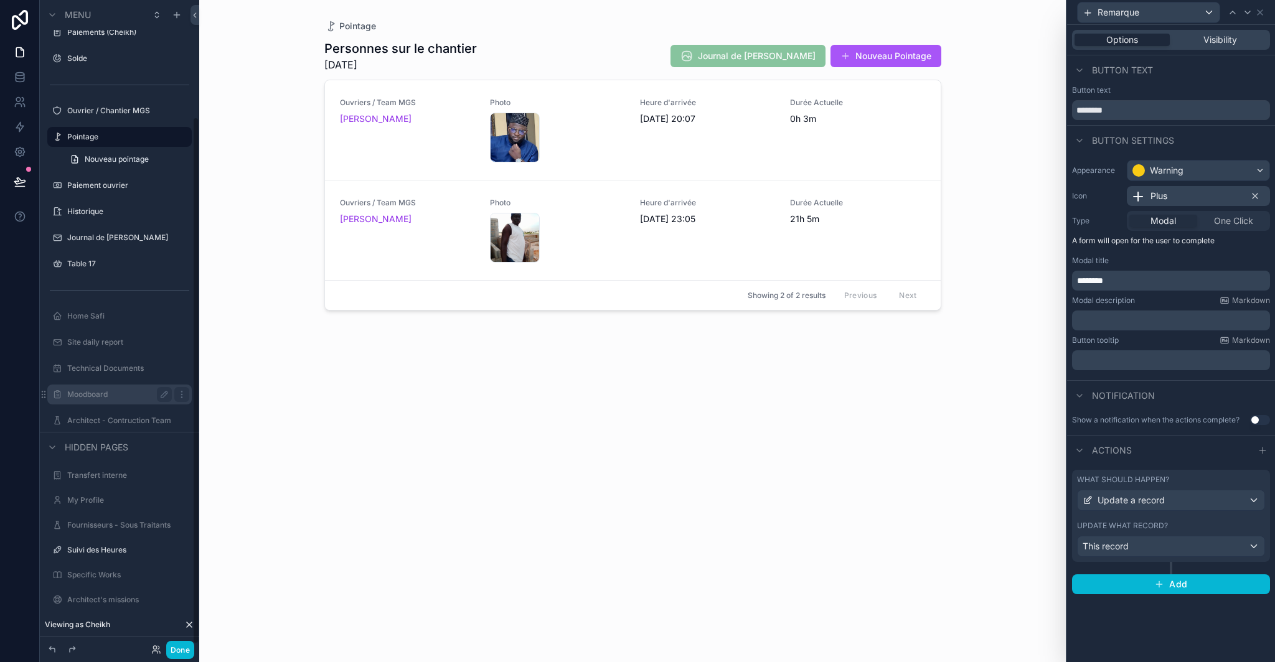
scroll to position [147, 0]
click at [109, 545] on label "Suivi des Heures" at bounding box center [117, 547] width 100 height 10
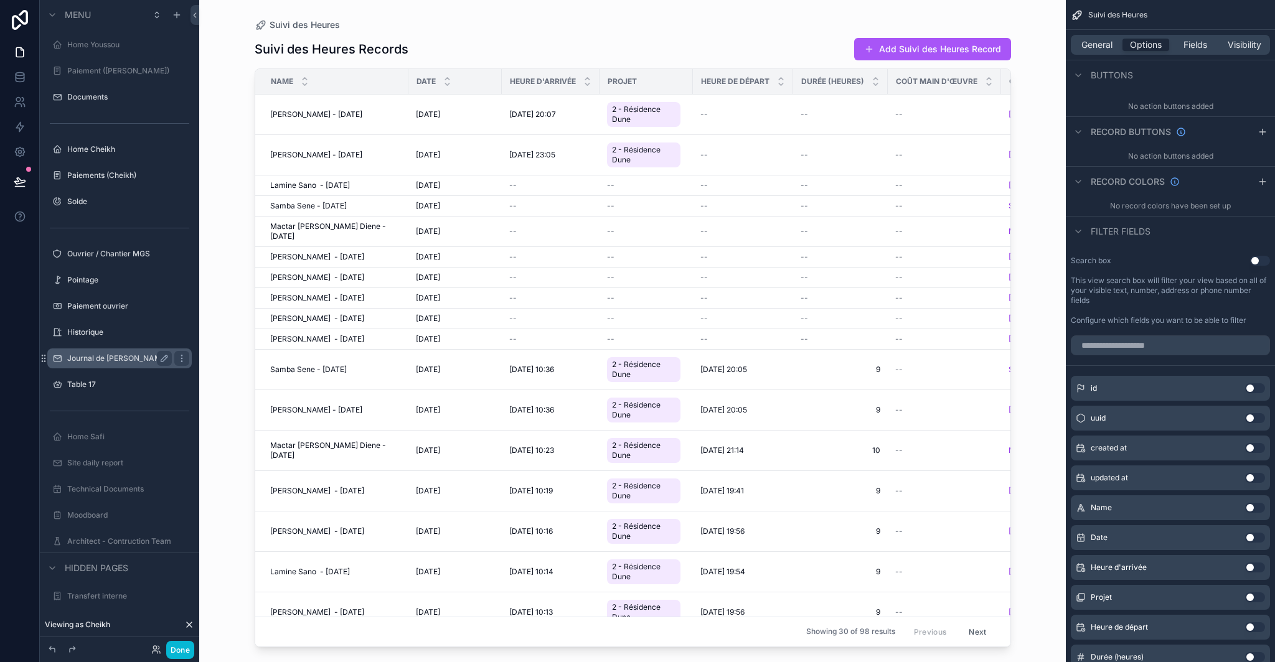
click at [106, 356] on label "Journal de [PERSON_NAME]" at bounding box center [117, 359] width 101 height 10
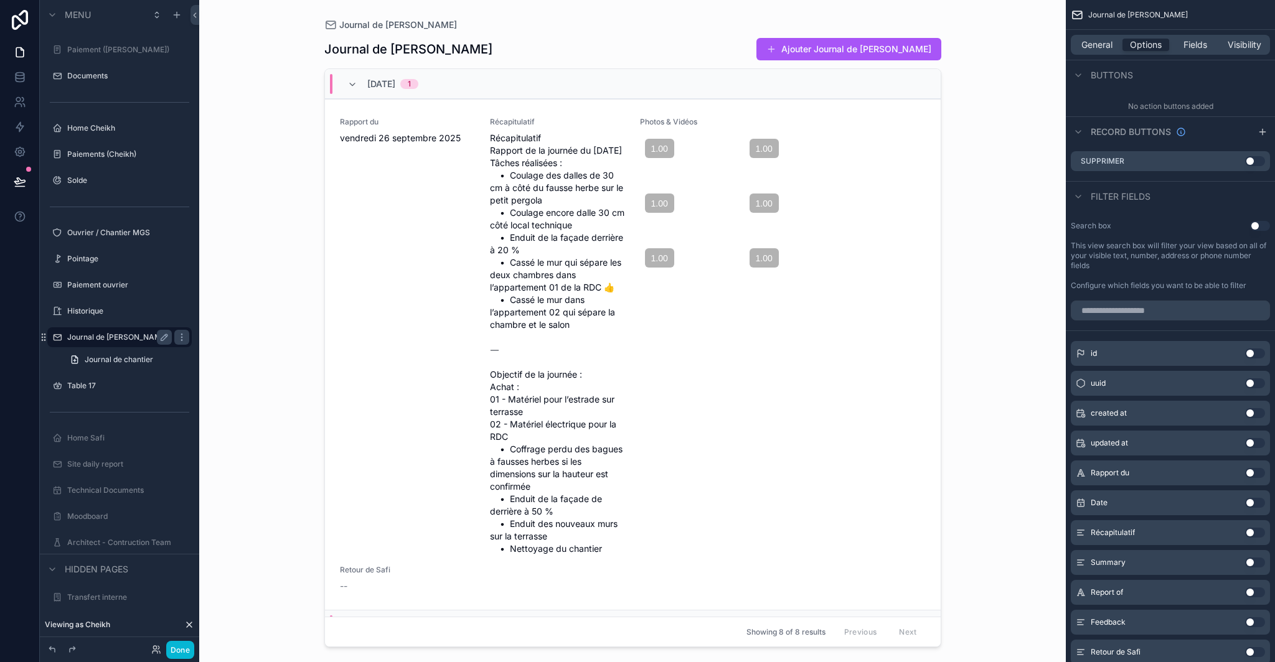
click at [111, 331] on div "Journal de [PERSON_NAME]" at bounding box center [119, 337] width 105 height 15
click at [118, 303] on div "Historique" at bounding box center [119, 311] width 139 height 20
click at [115, 311] on label "Historique" at bounding box center [117, 311] width 100 height 10
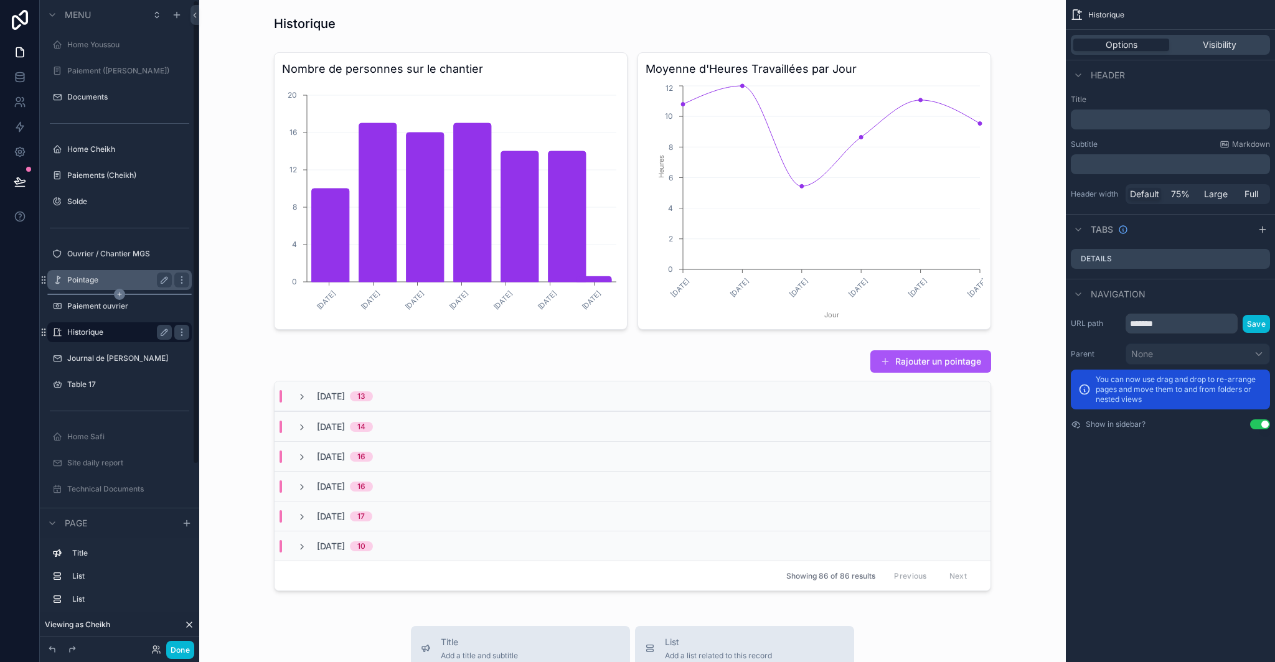
click at [114, 296] on icon "scrollable content" at bounding box center [119, 294] width 11 height 11
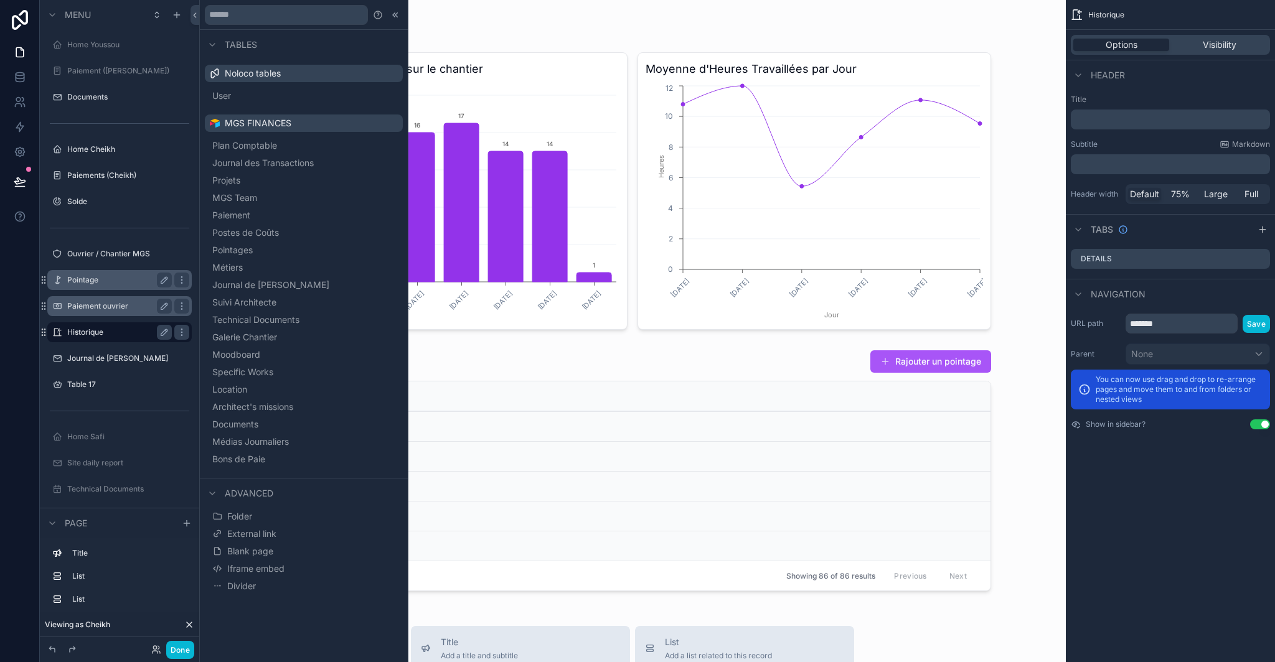
click at [103, 306] on label "Paiement ouvrier" at bounding box center [117, 306] width 100 height 10
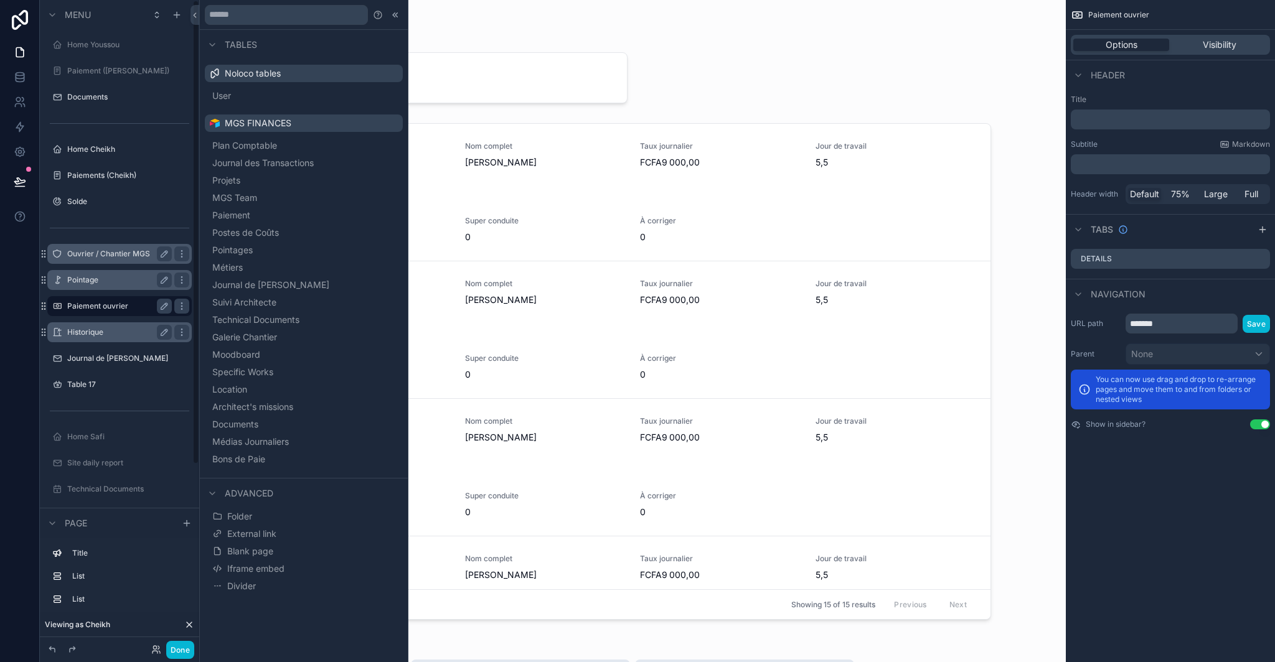
click at [121, 257] on label "Ouvrier / Chantier MGS" at bounding box center [117, 254] width 100 height 10
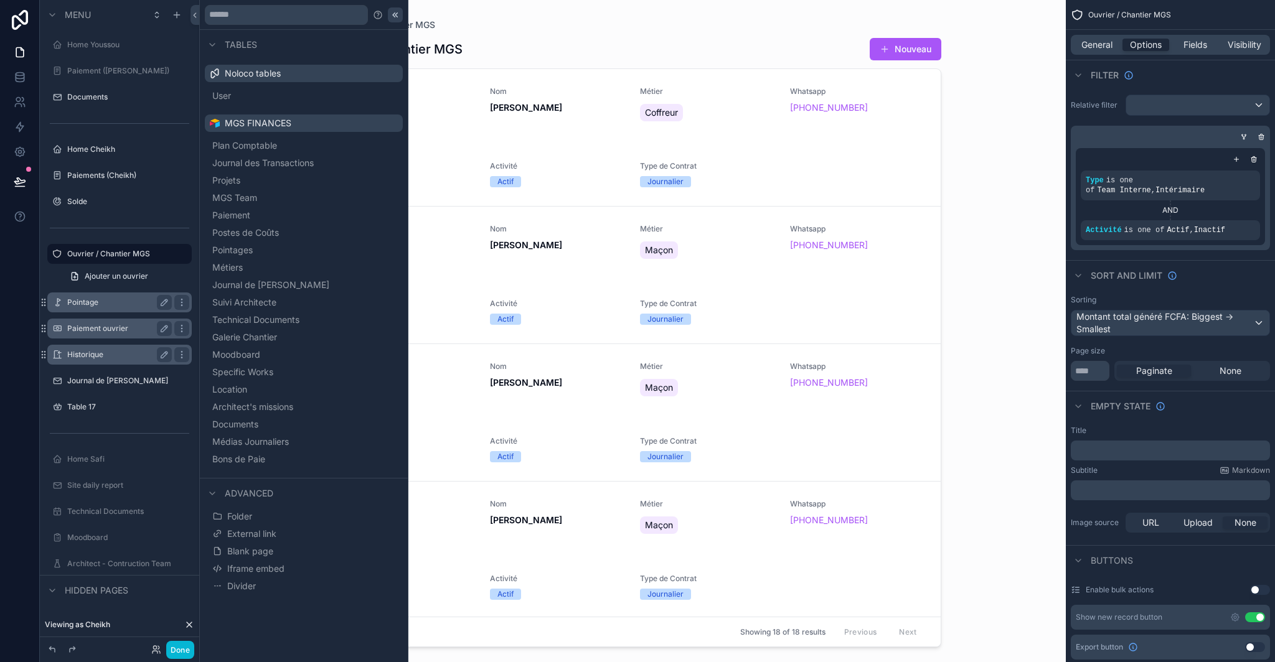
click at [392, 13] on icon at bounding box center [395, 15] width 10 height 10
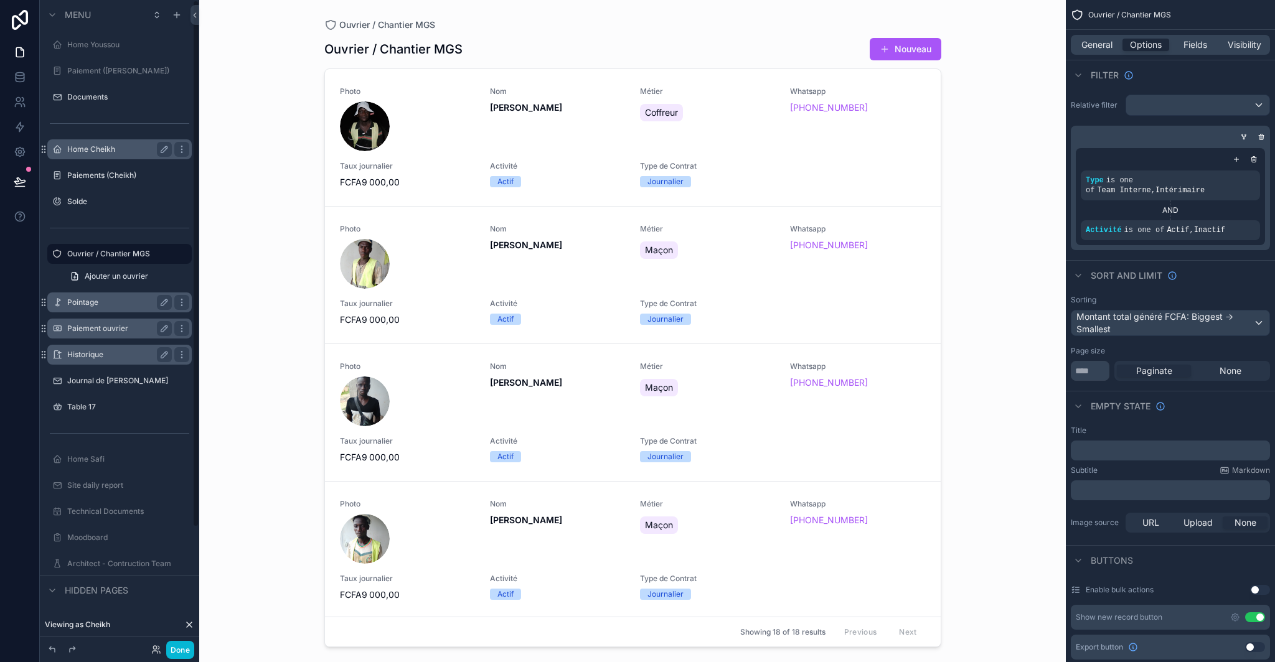
click at [102, 153] on label "Home Cheikh" at bounding box center [117, 149] width 100 height 10
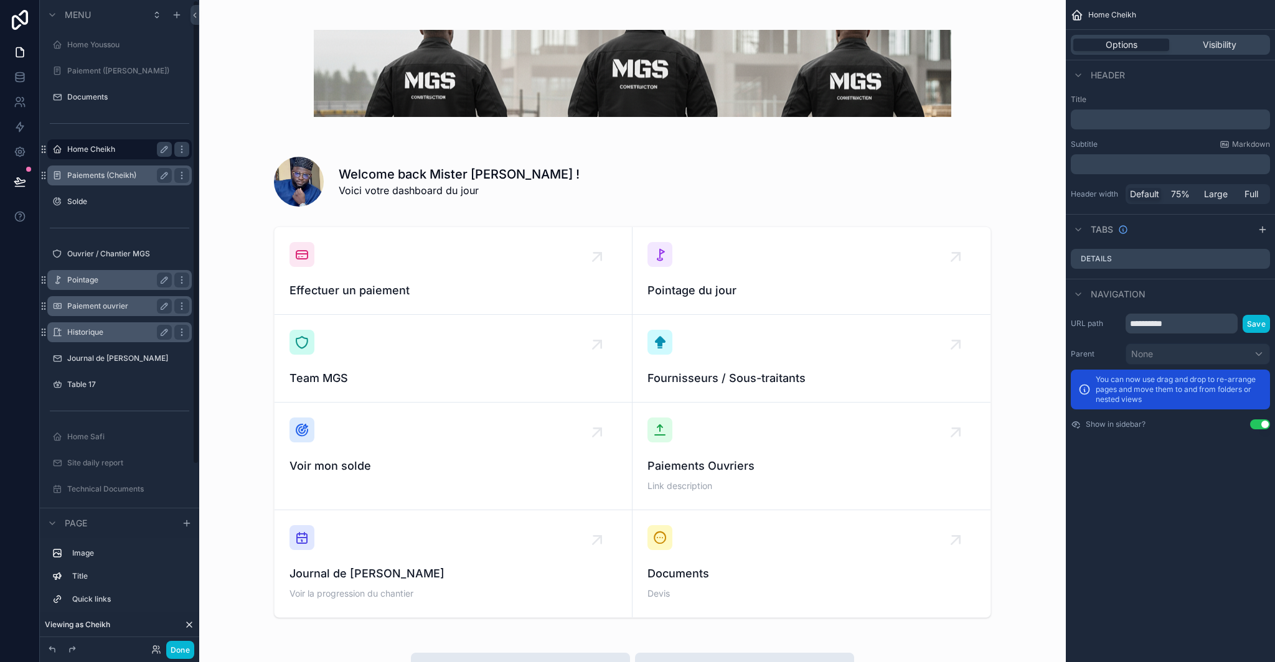
click at [106, 181] on div "Paiements (Cheikh)" at bounding box center [119, 175] width 105 height 15
click at [104, 177] on label "Paiements (Cheikh)" at bounding box center [117, 176] width 100 height 10
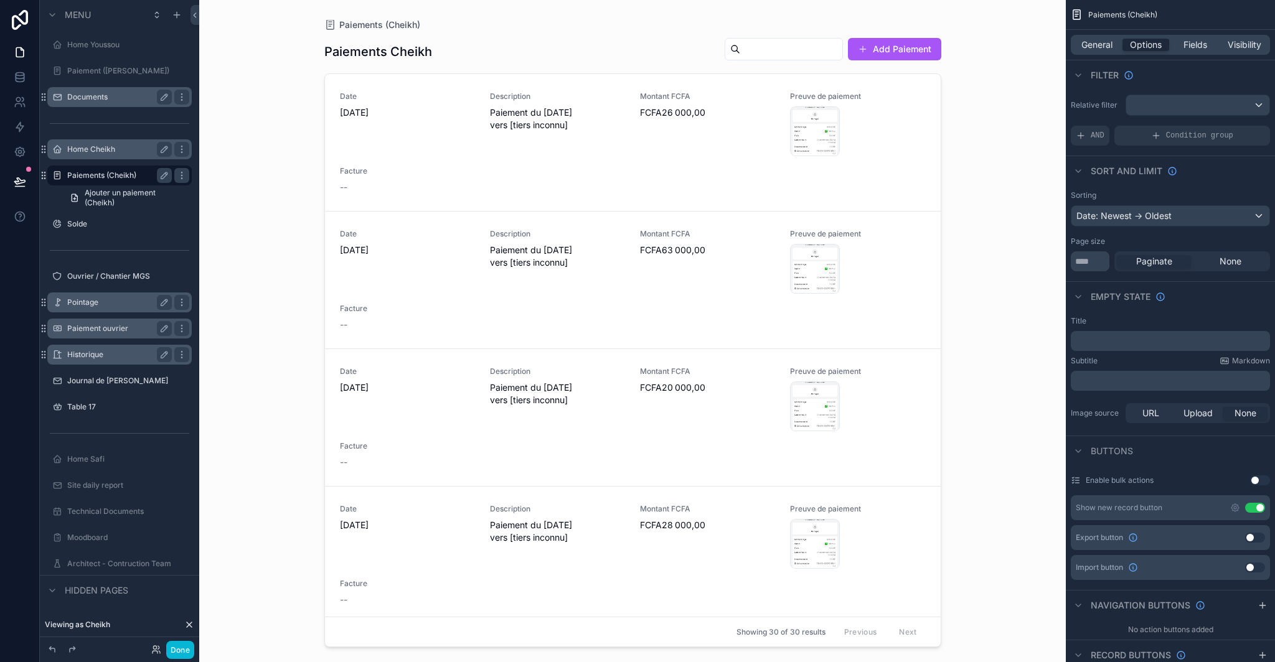
click at [110, 96] on label "Documents" at bounding box center [117, 97] width 100 height 10
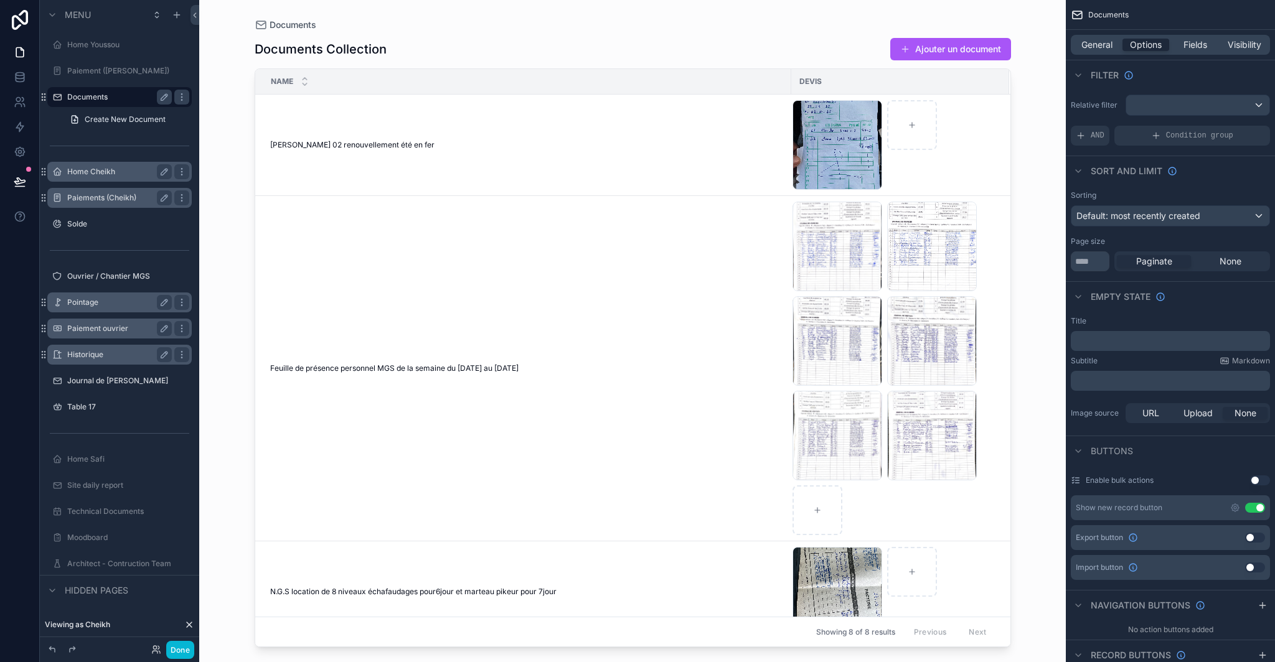
click at [118, 177] on div "Home Cheikh" at bounding box center [119, 171] width 105 height 15
click at [117, 174] on label "Home Cheikh" at bounding box center [117, 172] width 100 height 10
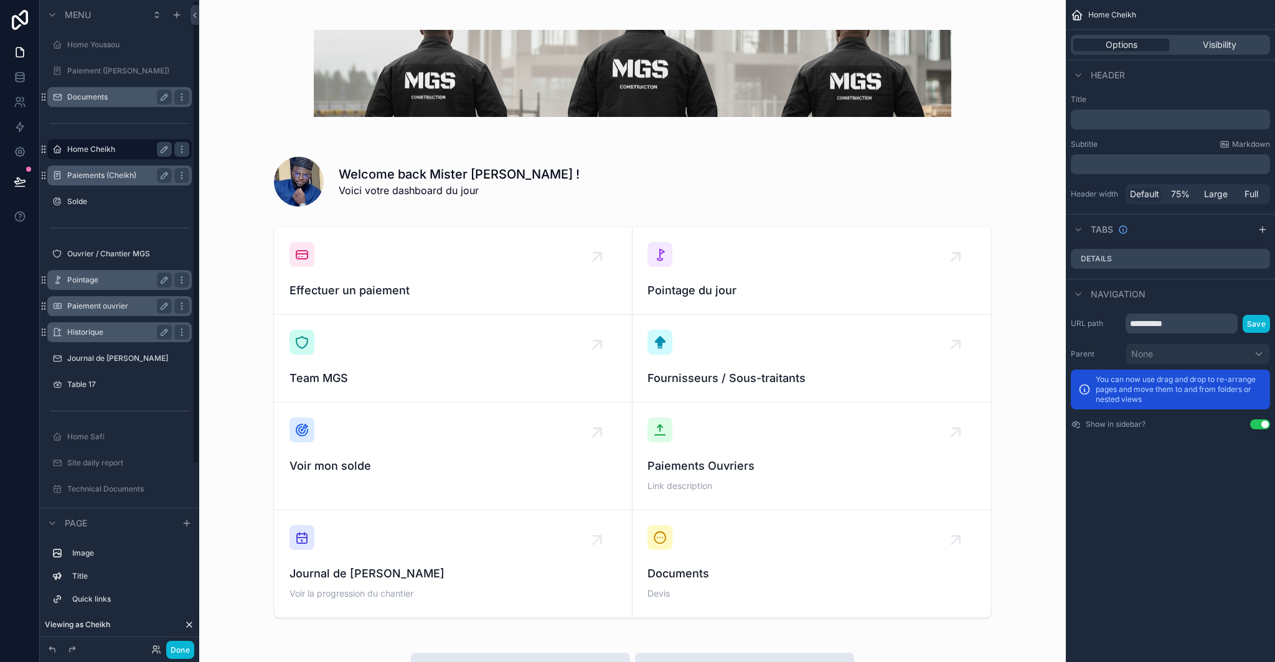
click at [113, 277] on label "Pointage" at bounding box center [117, 280] width 100 height 10
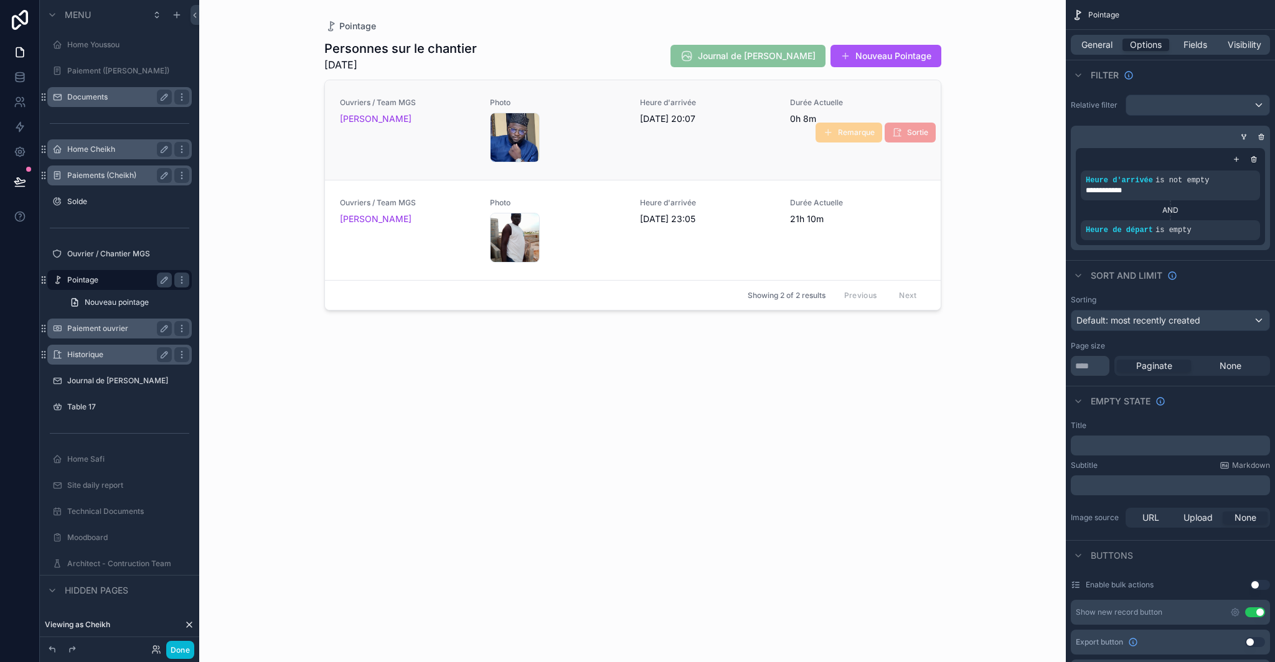
click at [726, 143] on div "Heure d'arrivée [DATE] 20:07" at bounding box center [707, 130] width 135 height 65
click at [1202, 40] on span "Fields" at bounding box center [1196, 45] width 24 height 12
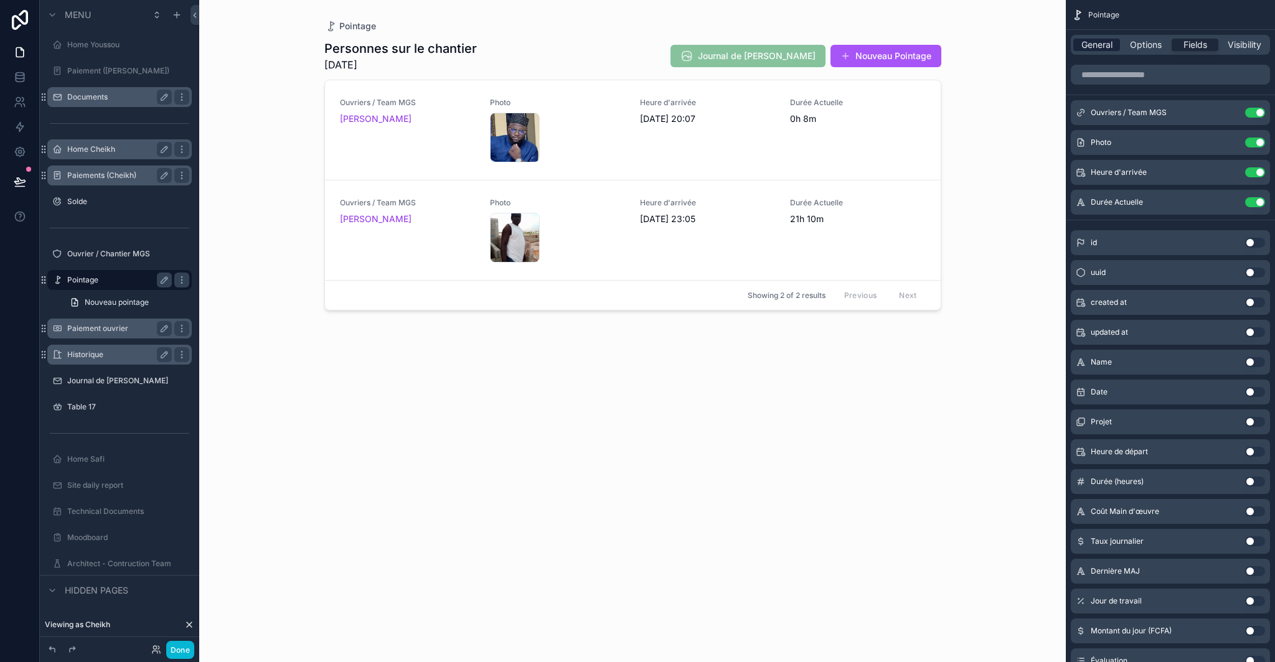
click at [1087, 45] on span "General" at bounding box center [1096, 45] width 31 height 12
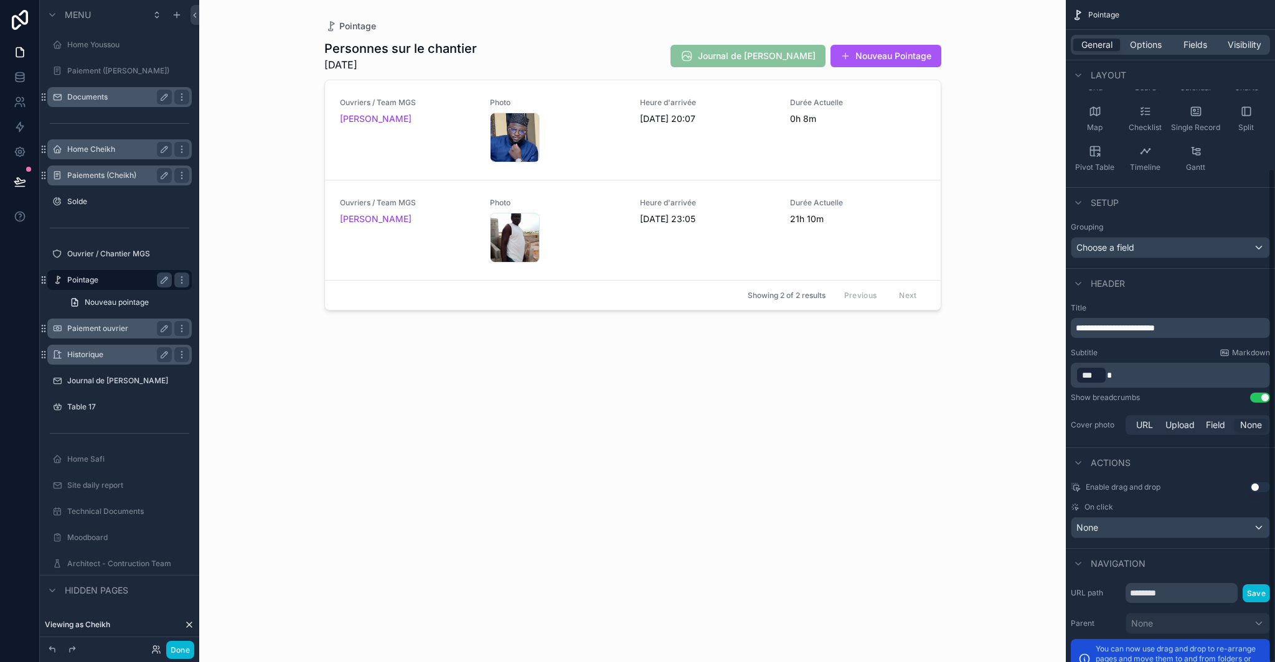
scroll to position [225, 0]
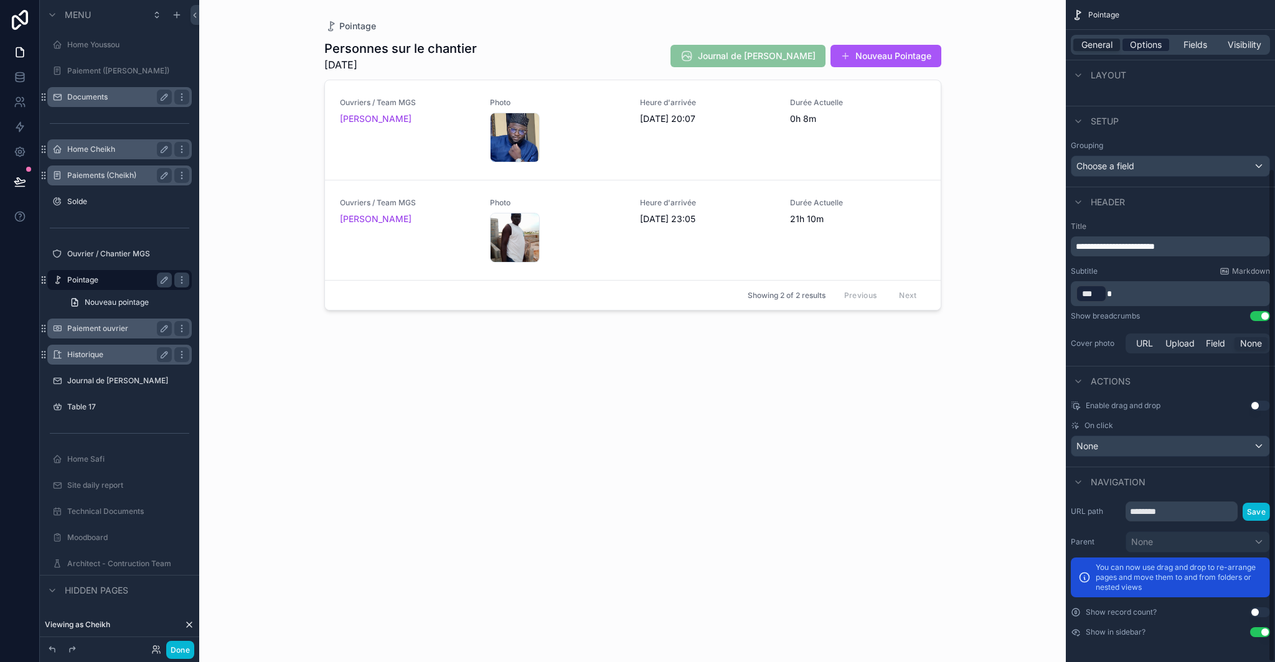
click at [1152, 48] on span "Options" at bounding box center [1146, 45] width 32 height 12
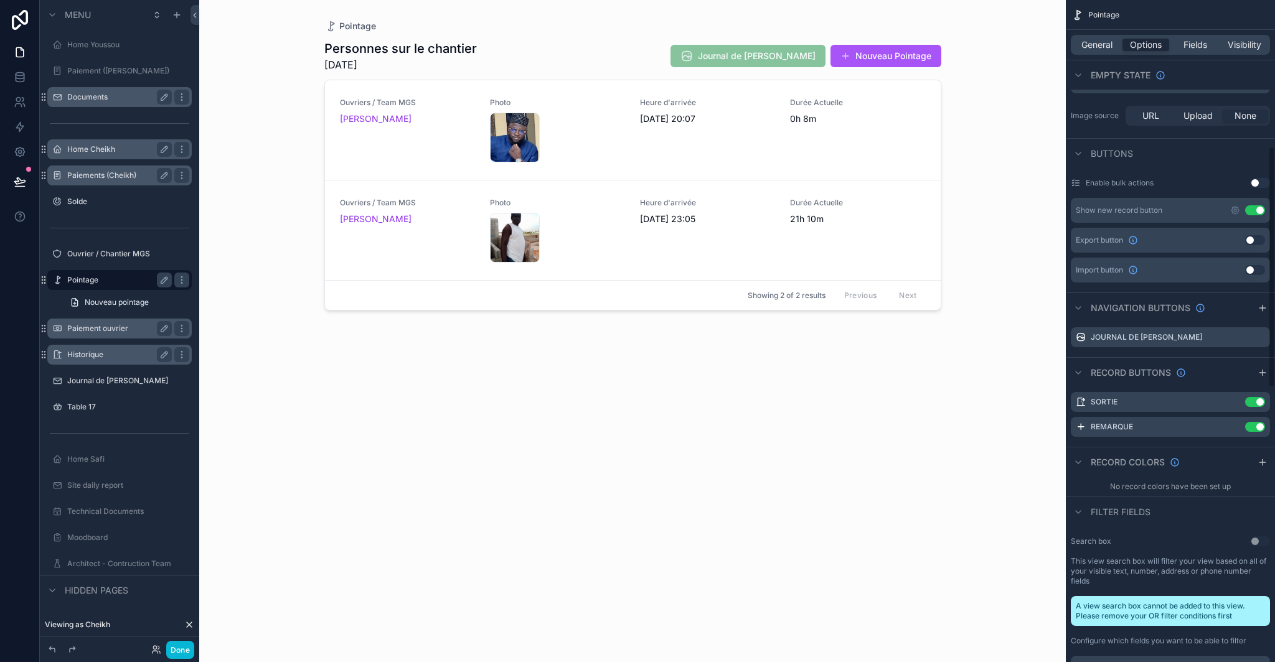
scroll to position [439, 0]
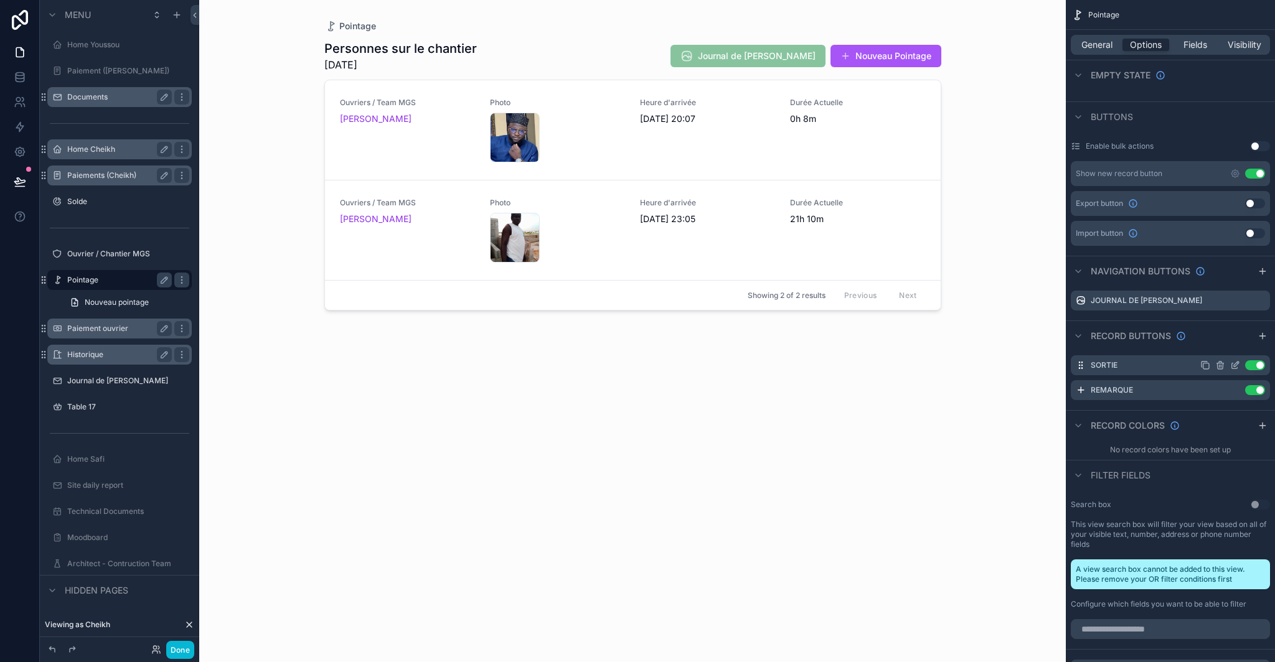
click at [1235, 366] on icon "scrollable content" at bounding box center [1235, 365] width 10 height 10
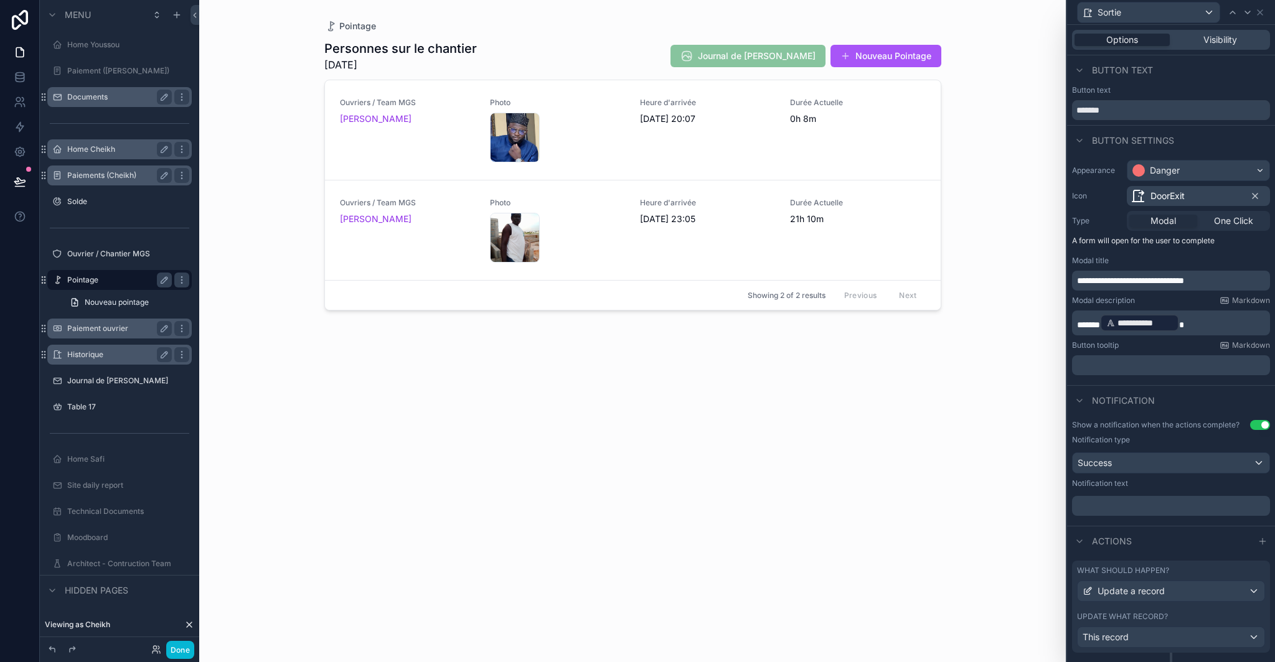
scroll to position [86, 0]
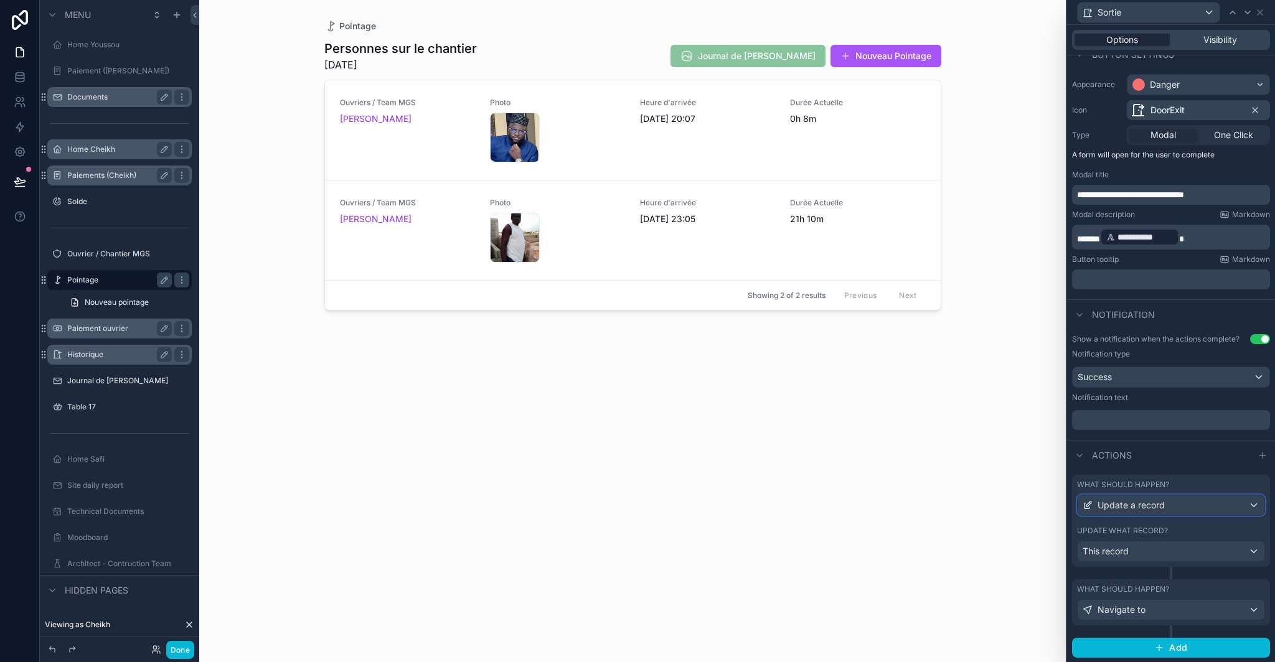
click at [1144, 506] on span "Update a record" at bounding box center [1131, 505] width 67 height 12
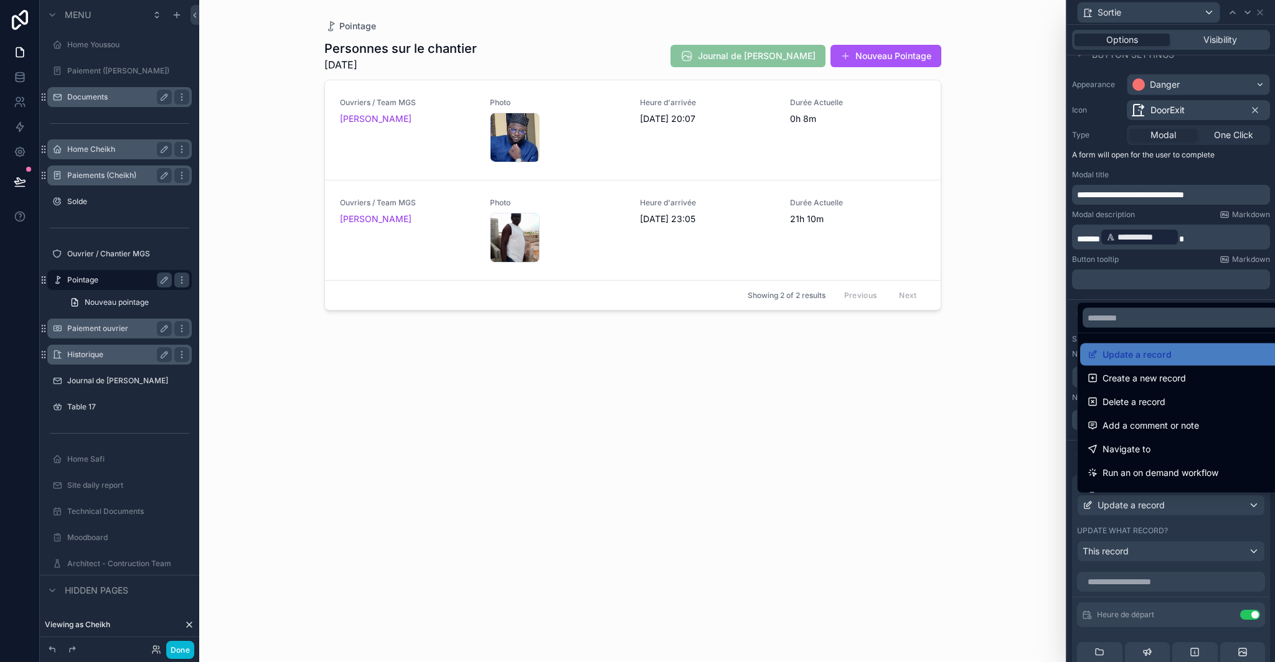
click at [1167, 529] on div at bounding box center [1171, 331] width 208 height 662
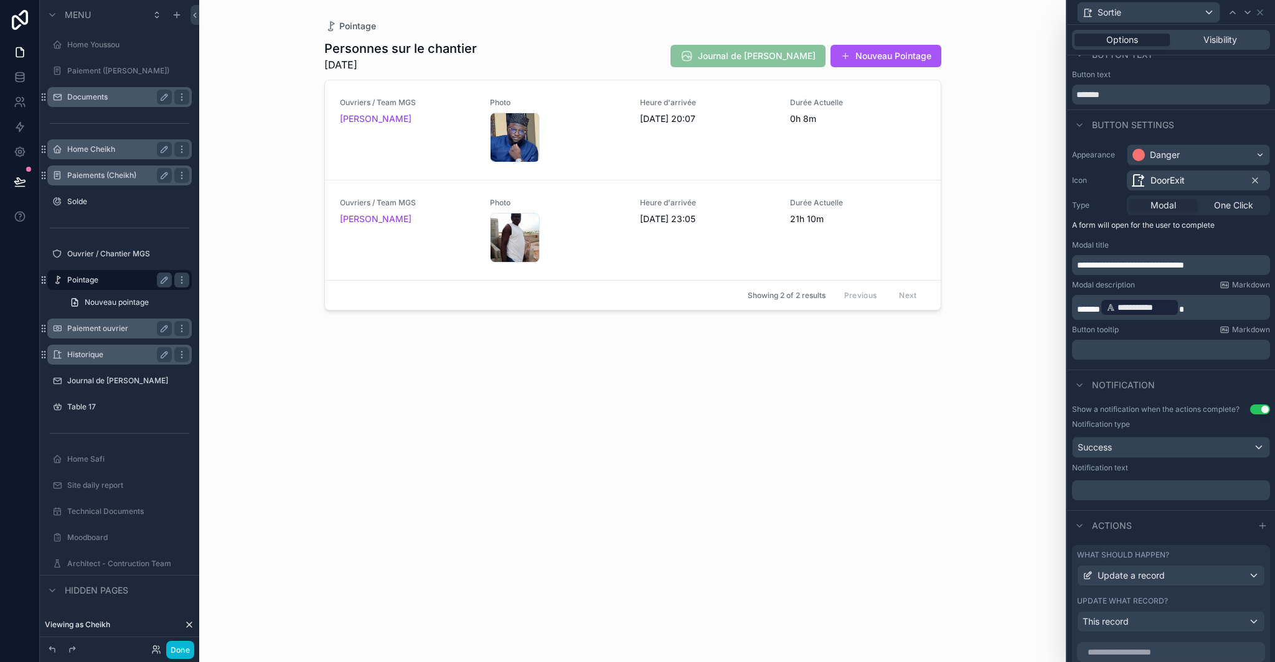
scroll to position [0, 0]
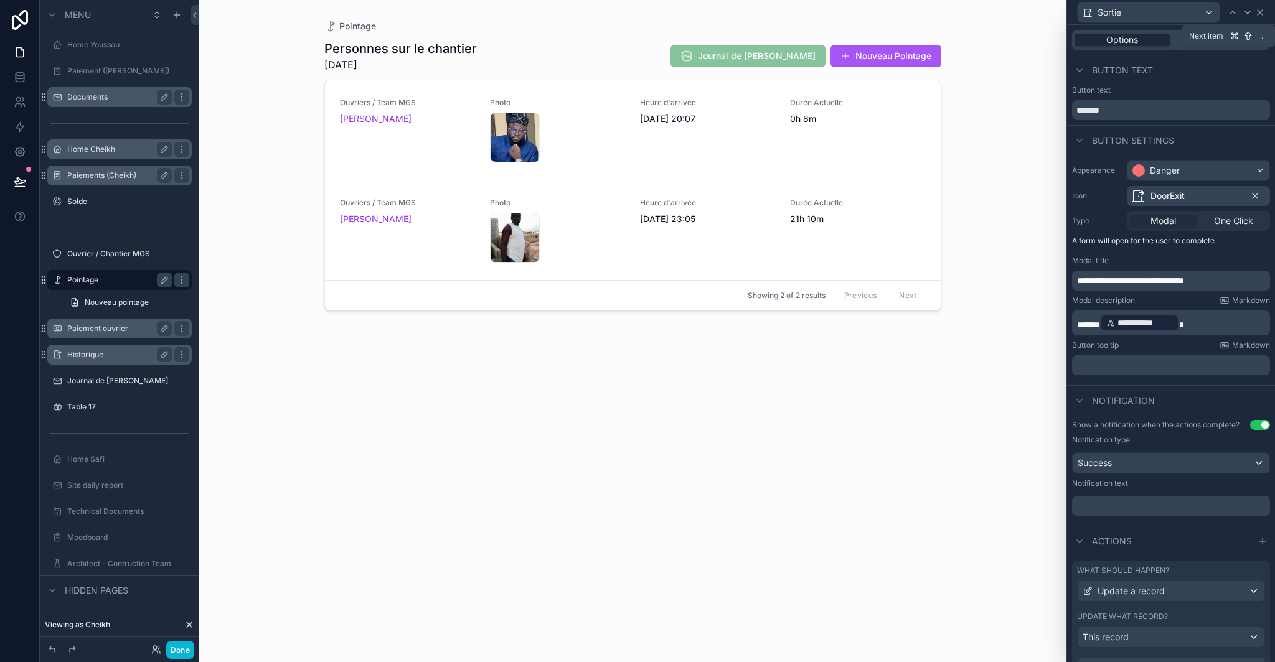
click at [1263, 14] on icon at bounding box center [1260, 12] width 5 height 5
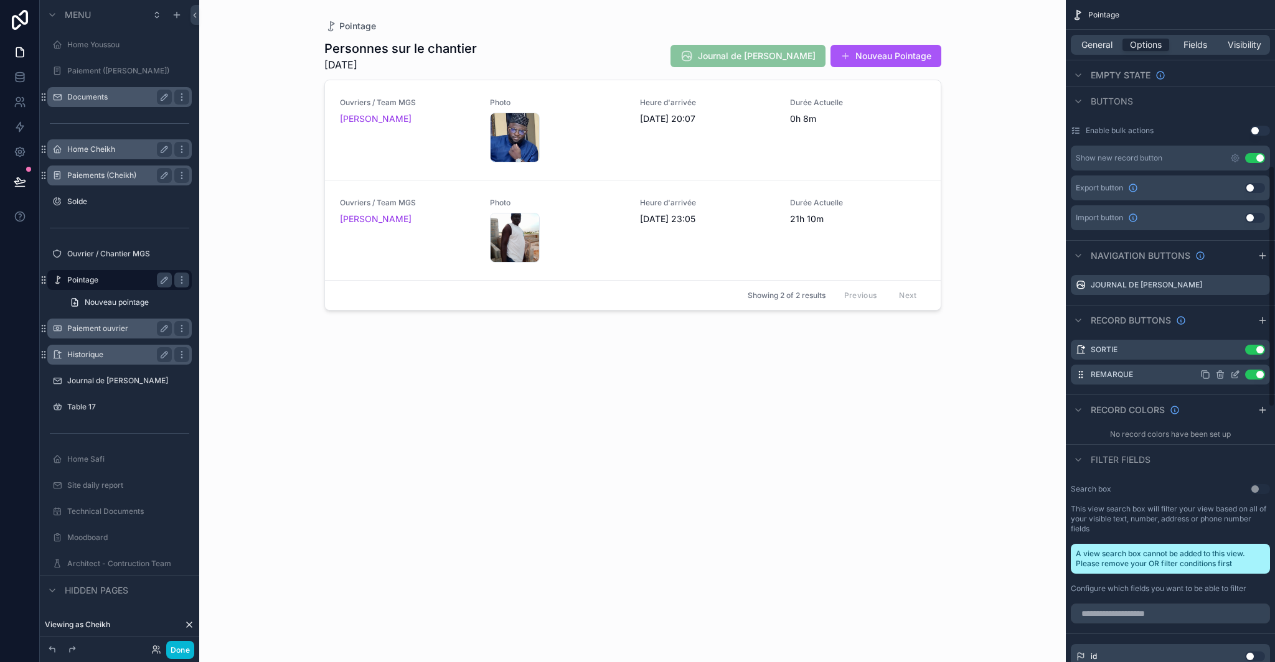
scroll to position [463, 0]
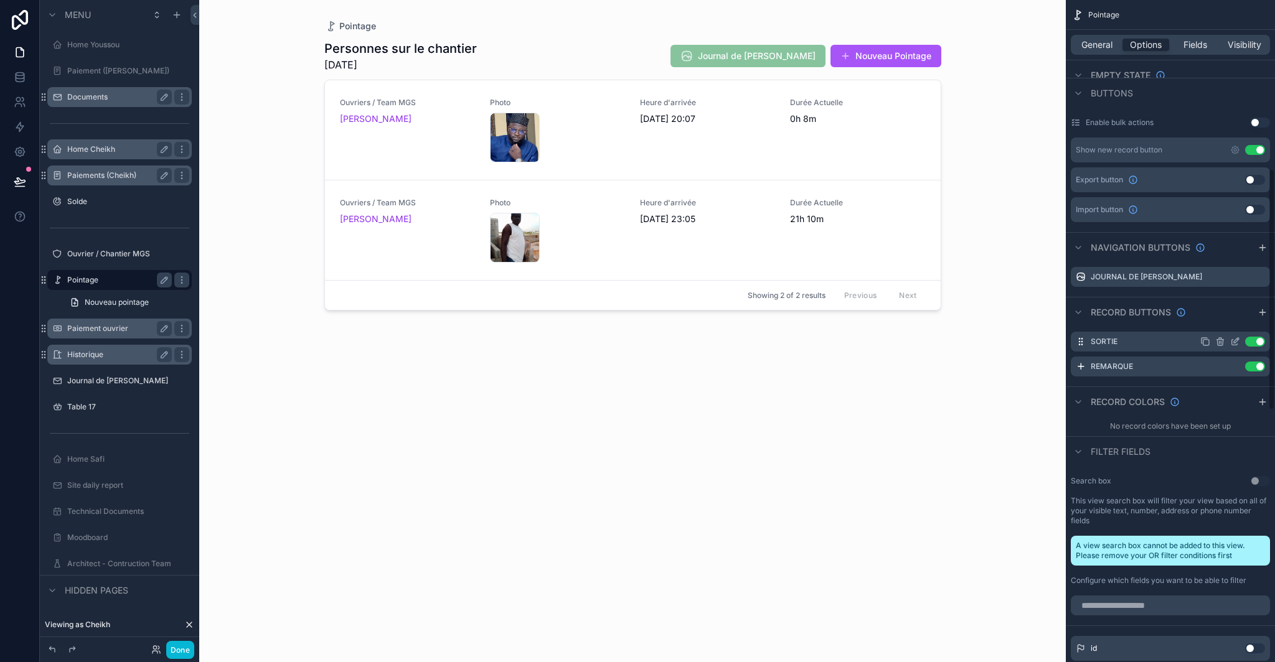
click at [1232, 344] on icon "scrollable content" at bounding box center [1235, 343] width 6 height 6
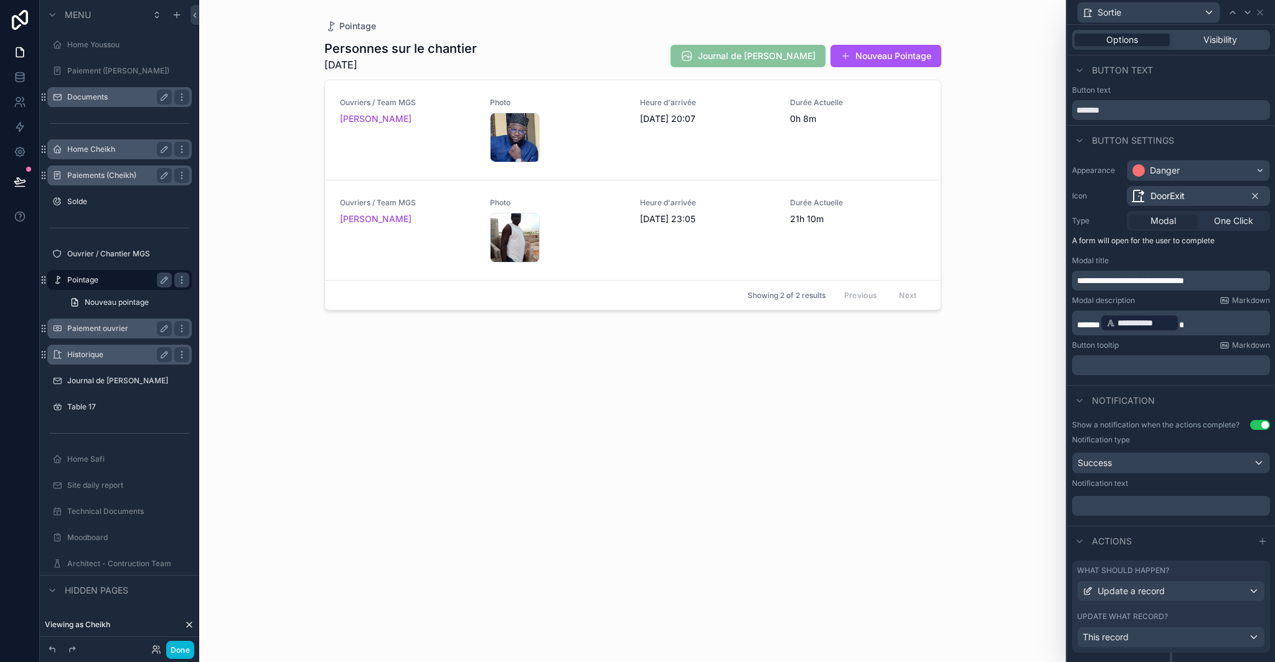
scroll to position [86, 0]
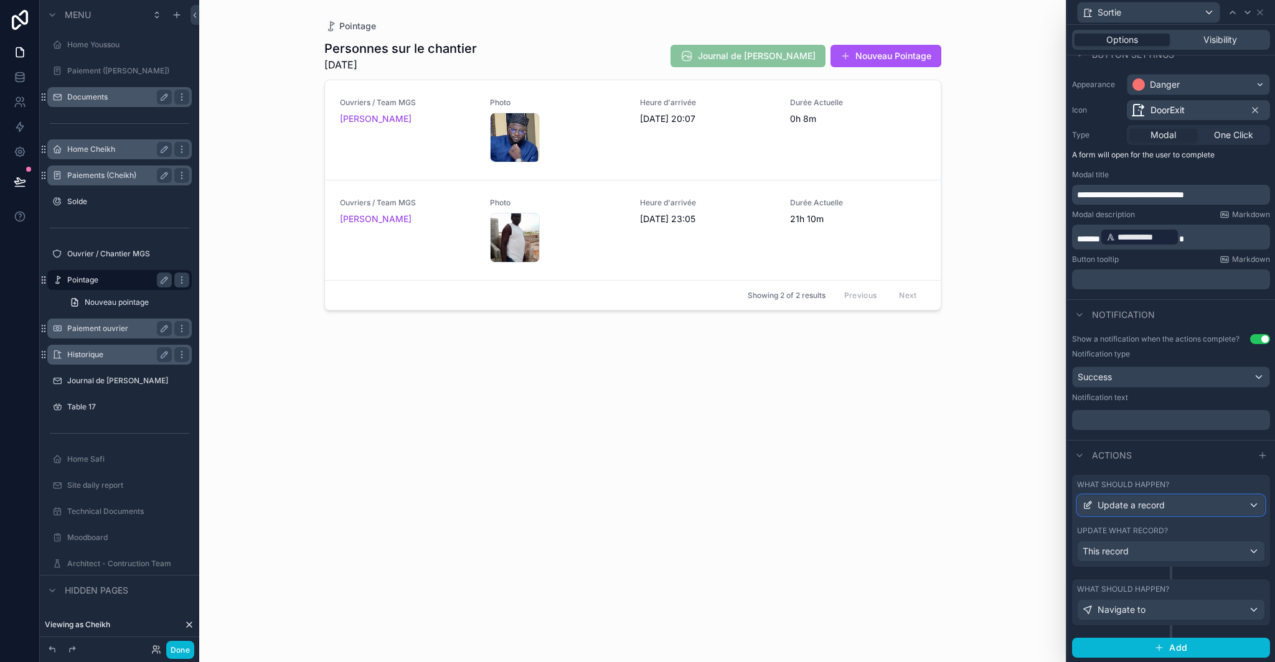
click at [1162, 505] on span "Update a record" at bounding box center [1131, 505] width 67 height 12
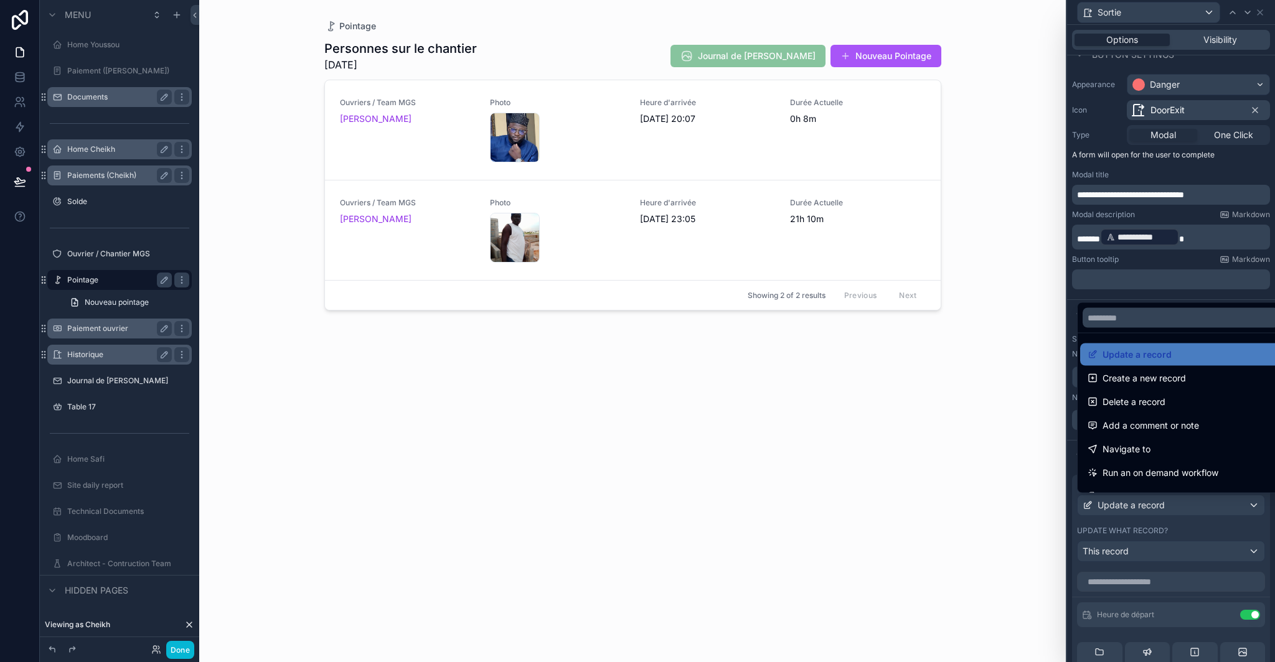
click at [1172, 527] on div at bounding box center [1171, 331] width 208 height 662
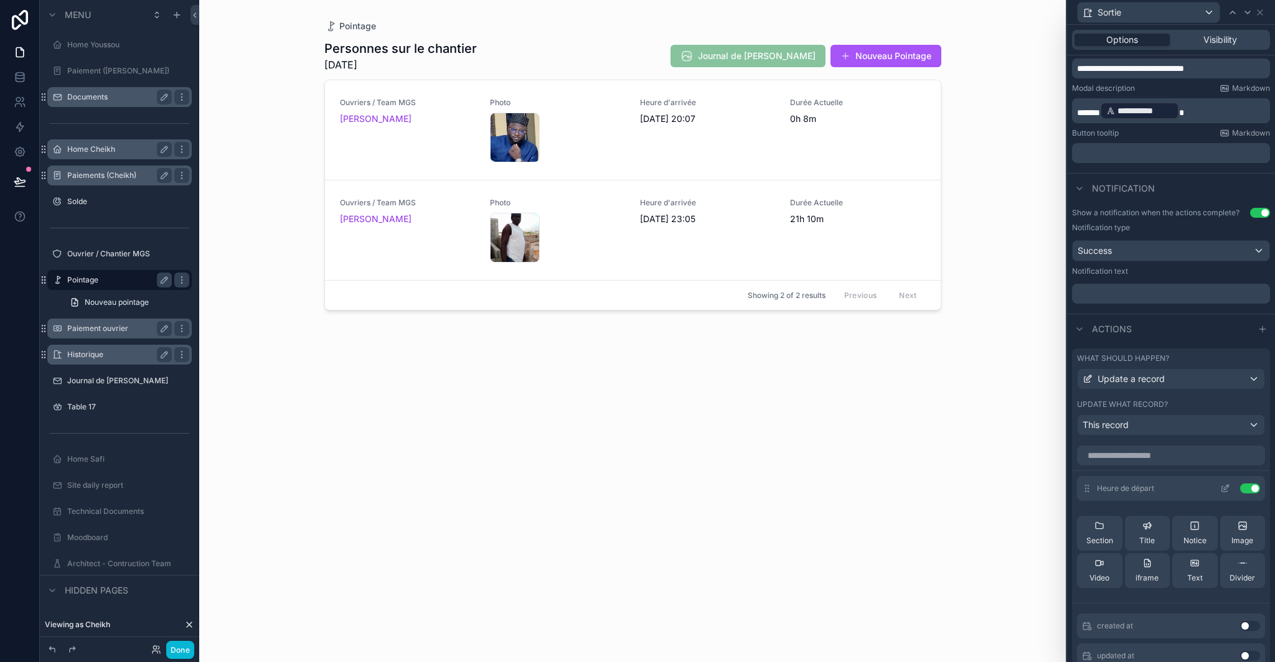
scroll to position [196, 0]
